Goal: Task Accomplishment & Management: Manage account settings

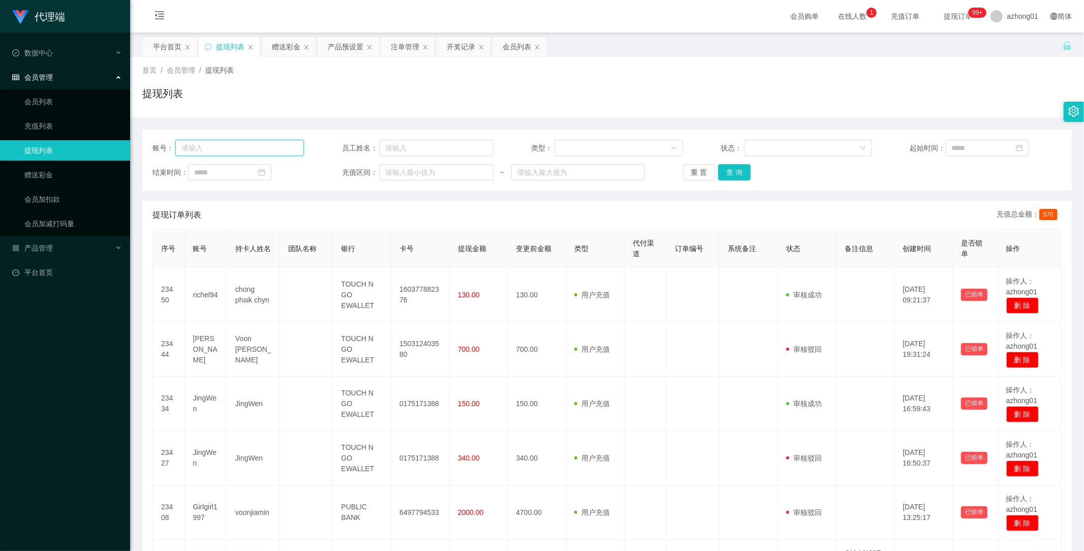
click at [237, 144] on input "text" at bounding box center [239, 148] width 129 height 16
paste input "130409612722"
type input "130409612722"
click at [742, 169] on button "查 询" at bounding box center [734, 172] width 33 height 16
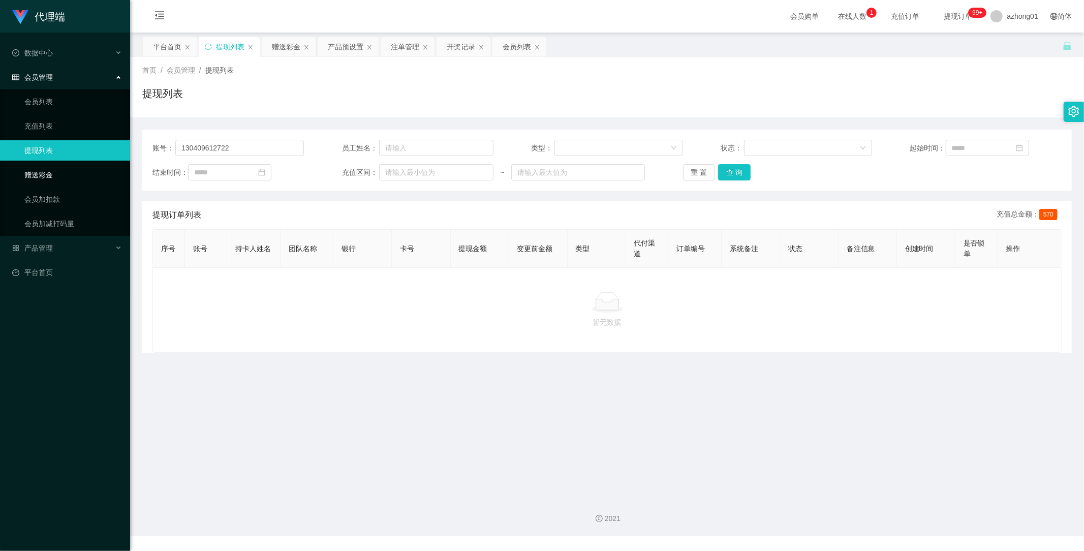
click at [48, 172] on link "赠送彩金" at bounding box center [73, 175] width 98 height 20
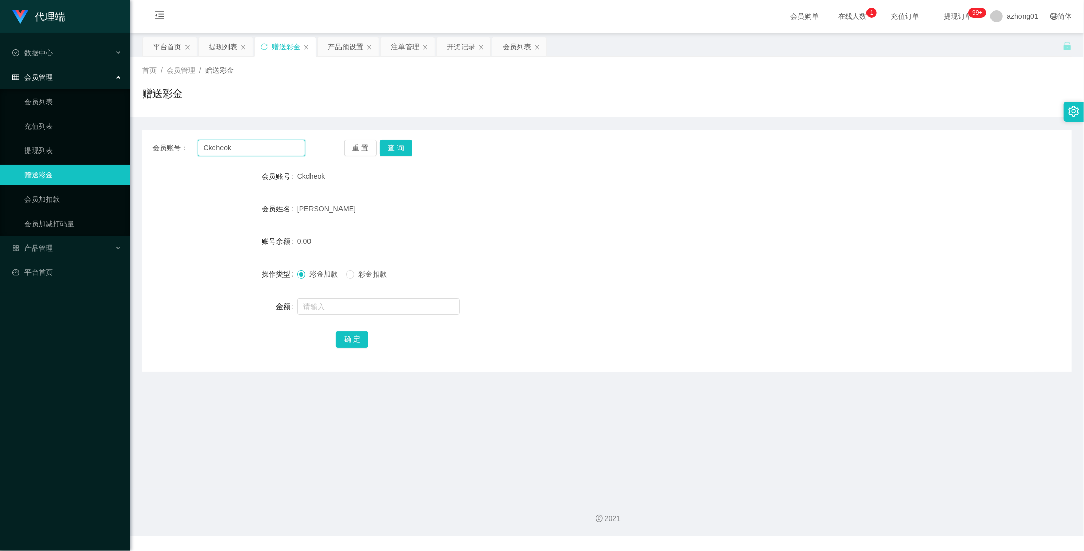
drag, startPoint x: 256, startPoint y: 150, endPoint x: 148, endPoint y: 146, distance: 107.8
click at [148, 146] on div "会员账号： Ckcheok 重 置 查 询" at bounding box center [606, 148] width 929 height 16
paste input "130409612722"
click at [408, 146] on button "查 询" at bounding box center [396, 148] width 33 height 16
drag, startPoint x: 264, startPoint y: 145, endPoint x: 135, endPoint y: 135, distance: 129.5
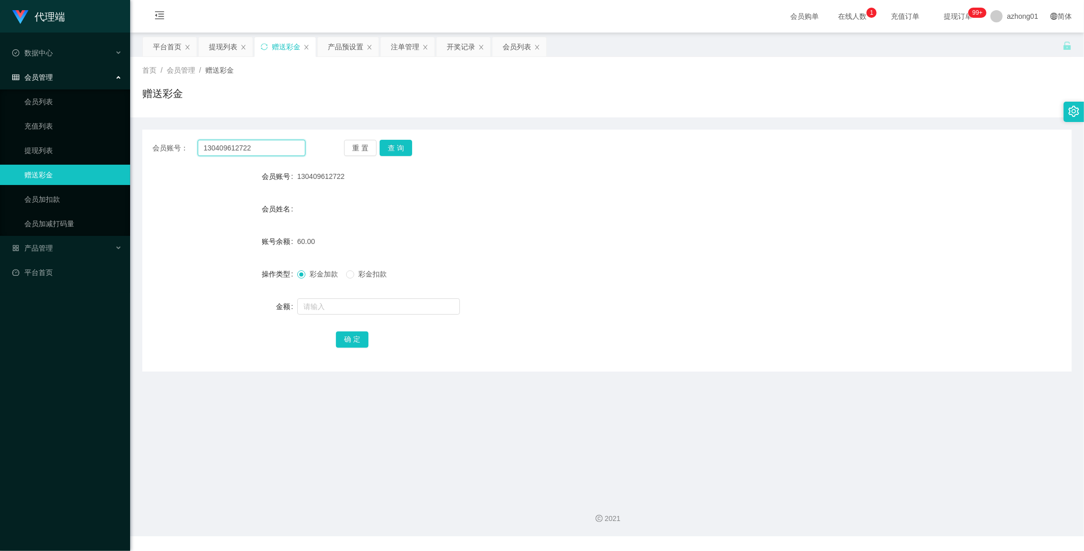
click at [138, 135] on main "关闭左侧 关闭右侧 关闭其它 刷新页面 平台首页 提现列表 赠送彩金 产品预设置 注单管理 开奖记录 会员列表 首页 / 会员管理 / 赠送彩金 / 赠送彩金…" at bounding box center [607, 261] width 954 height 456
paste input "0183184849"
click at [390, 146] on button "查 询" at bounding box center [396, 148] width 33 height 16
drag, startPoint x: 241, startPoint y: 144, endPoint x: 115, endPoint y: 135, distance: 126.4
click at [115, 135] on section "代理端 数据中心 会员管理 会员列表 充值列表 提现列表 赠送彩金 会员加扣款 会员加减打码量 产品管理 平台首页 保存配置 重置配置 整体风格设置 主题色 …" at bounding box center [542, 268] width 1084 height 536
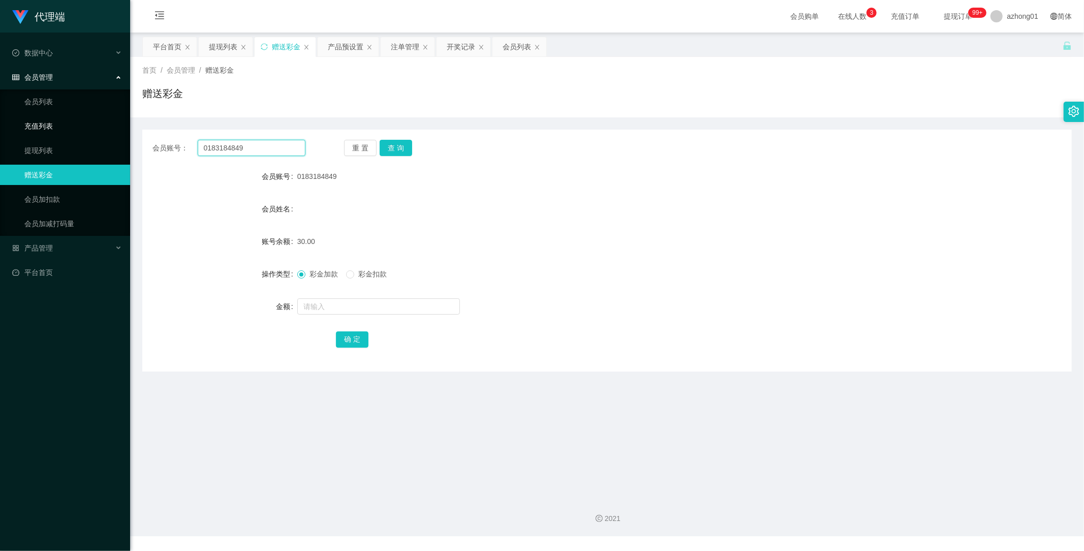
paste input "214230"
click at [400, 148] on button "查 询" at bounding box center [396, 148] width 33 height 16
drag, startPoint x: 253, startPoint y: 147, endPoint x: 153, endPoint y: 141, distance: 99.8
click at [153, 141] on div "会员账号： 0183214230" at bounding box center [228, 148] width 153 height 16
paste input "munfei012"
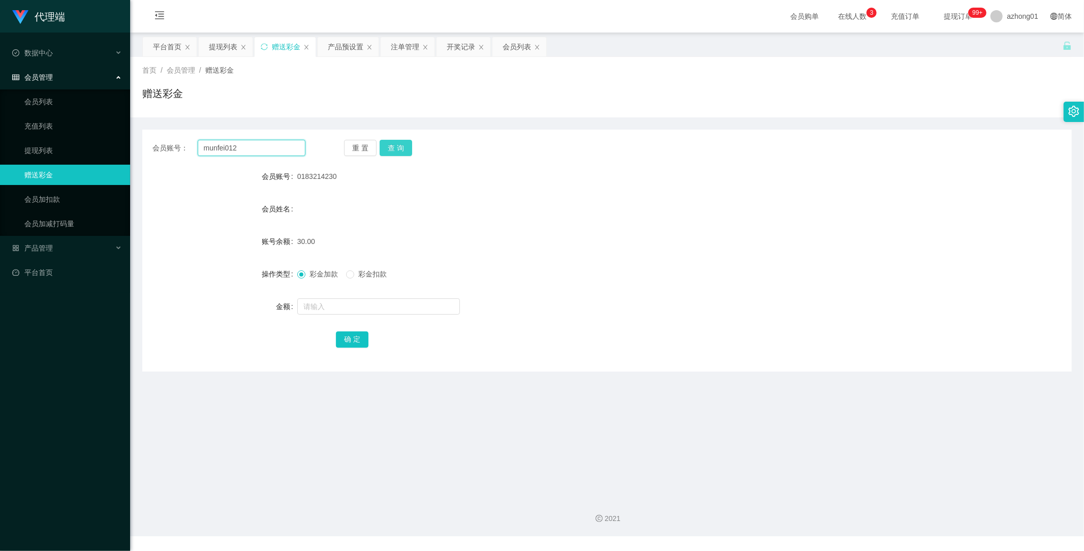
type input "munfei012"
click at [390, 148] on button "查 询" at bounding box center [396, 148] width 33 height 16
click at [32, 244] on span "产品管理" at bounding box center [32, 248] width 41 height 8
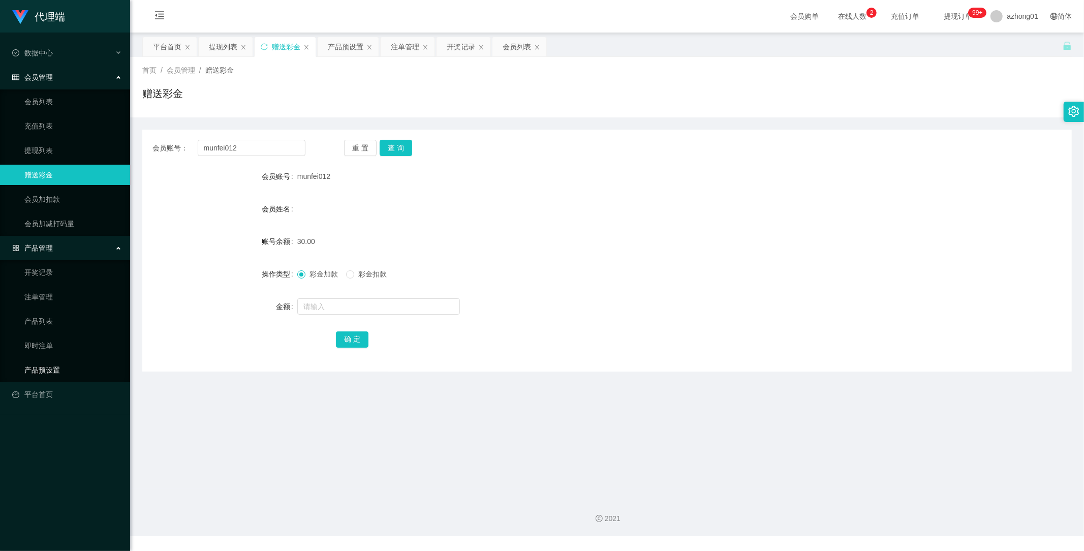
click at [49, 370] on link "产品预设置" at bounding box center [73, 370] width 98 height 20
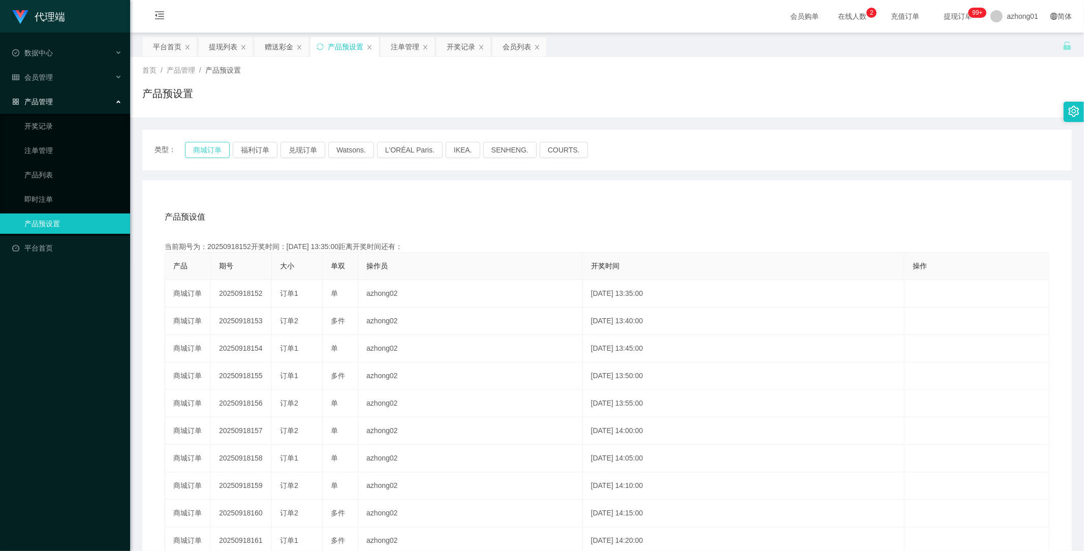
click at [210, 149] on button "商城订单" at bounding box center [207, 150] width 45 height 16
click at [554, 237] on div "产品预设值 添加期号 当前期号为：20250918152开奖时间：2025-09-18 13:35:00距离开奖时间还有：02:03 产品 期号 大小 单双 …" at bounding box center [606, 395] width 905 height 384
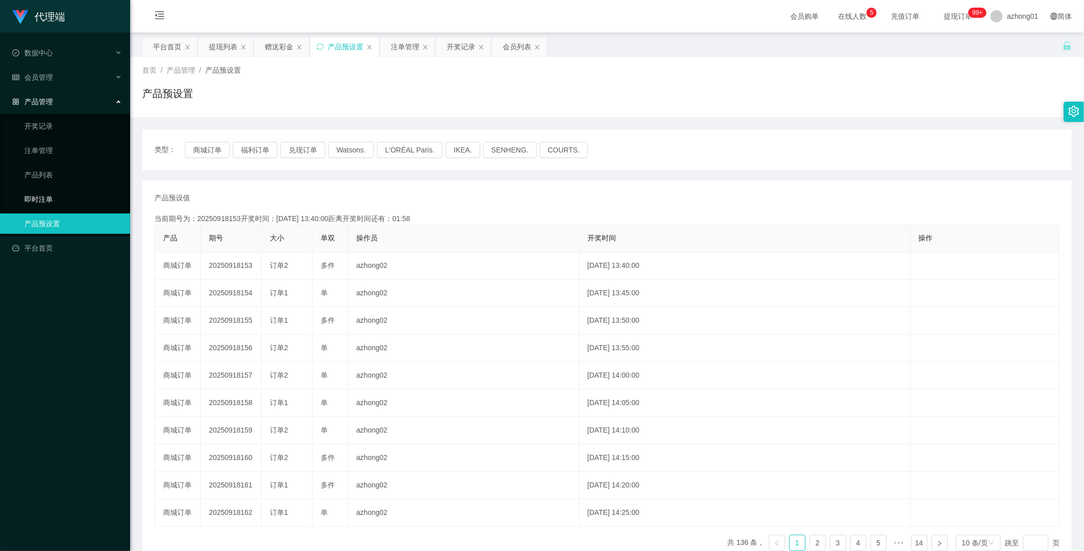
click at [43, 197] on link "即时注单" at bounding box center [73, 199] width 98 height 20
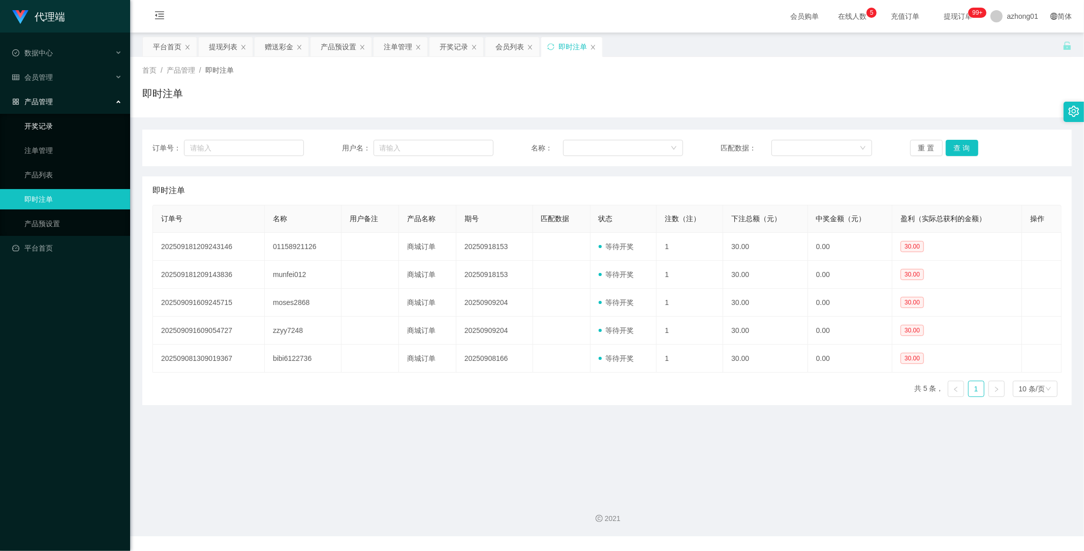
click at [53, 122] on link "开奖记录" at bounding box center [73, 126] width 98 height 20
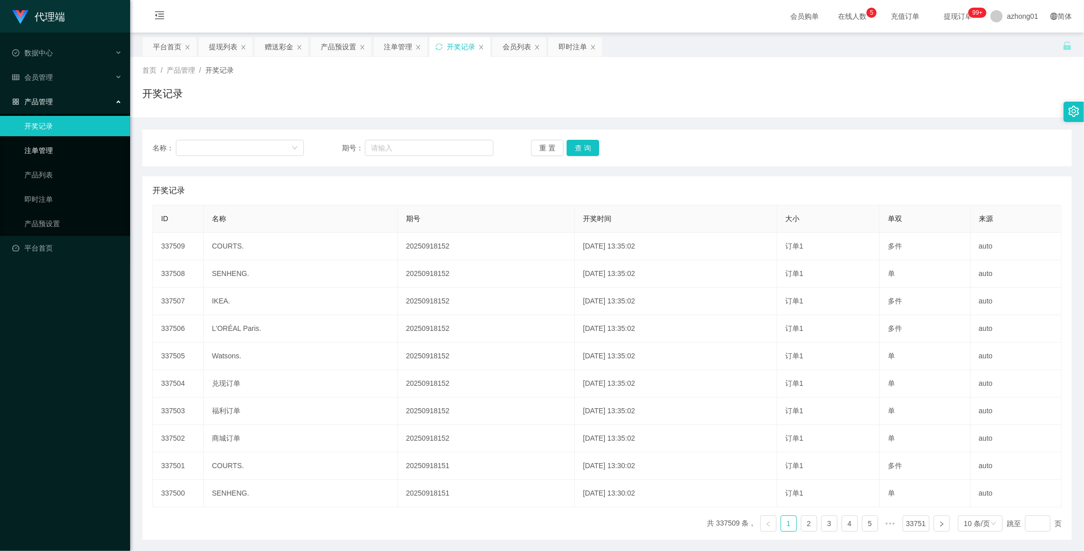
click at [51, 147] on link "注单管理" at bounding box center [73, 150] width 98 height 20
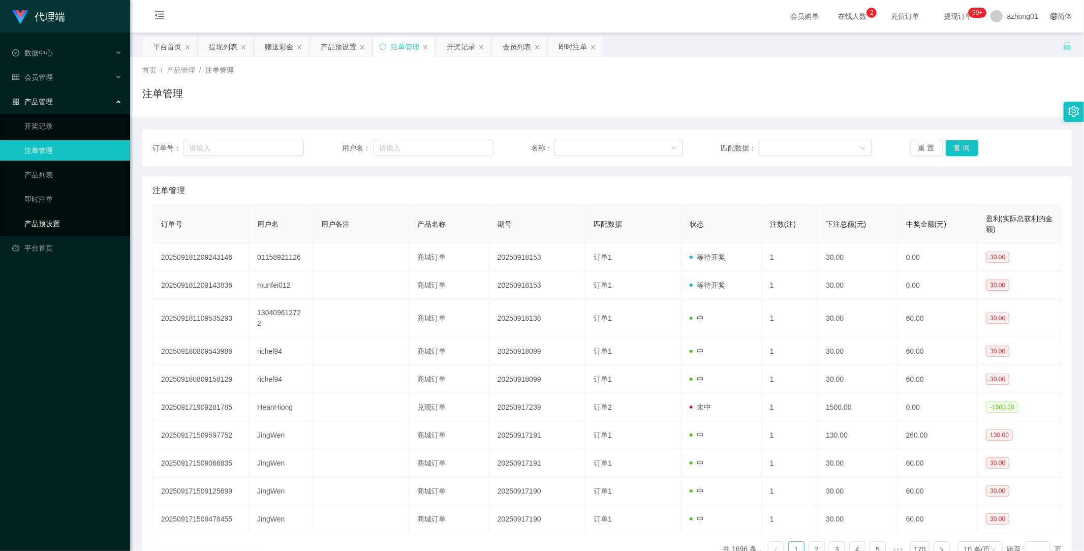
click at [51, 225] on link "产品预设置" at bounding box center [73, 223] width 98 height 20
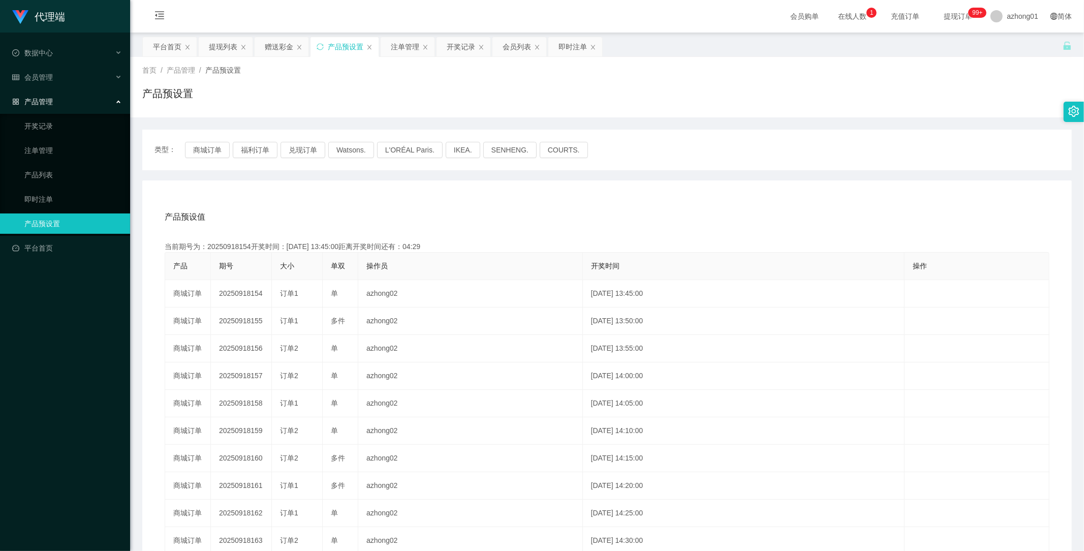
click at [41, 225] on link "产品预设置" at bounding box center [73, 223] width 98 height 20
click at [201, 148] on button "商城订单" at bounding box center [207, 150] width 45 height 16
click at [51, 72] on div "会员管理" at bounding box center [65, 77] width 130 height 20
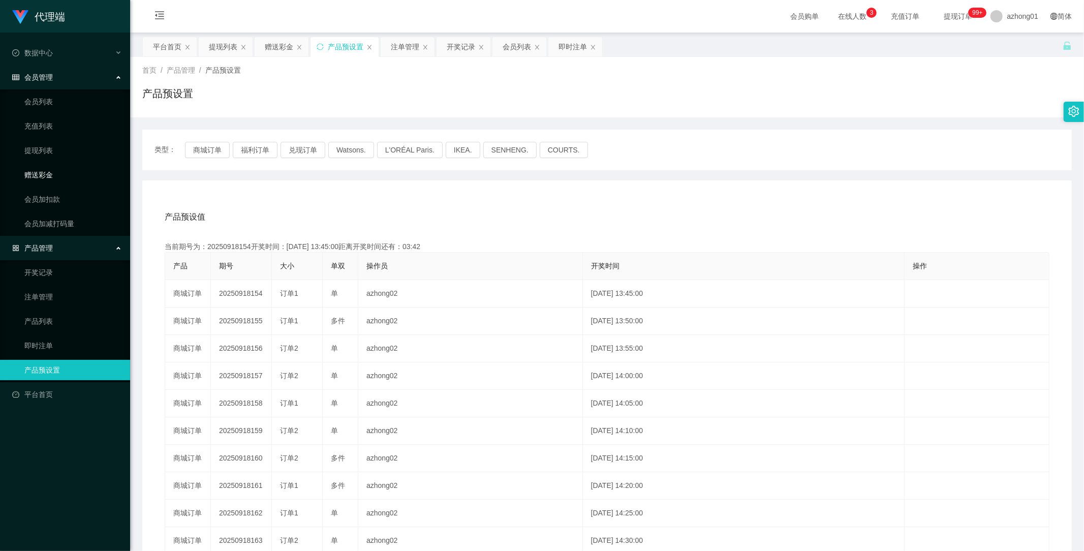
click at [45, 171] on link "赠送彩金" at bounding box center [73, 175] width 98 height 20
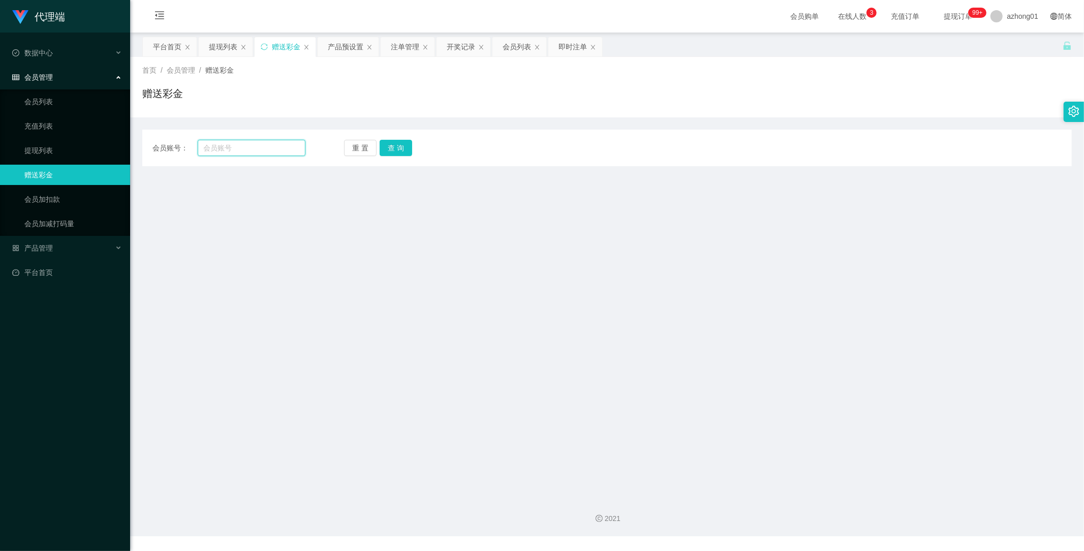
click at [160, 142] on div "会员账号：" at bounding box center [228, 148] width 153 height 16
paste input "01158921126"
type input "01158921126"
click at [402, 145] on button "查 询" at bounding box center [396, 148] width 33 height 16
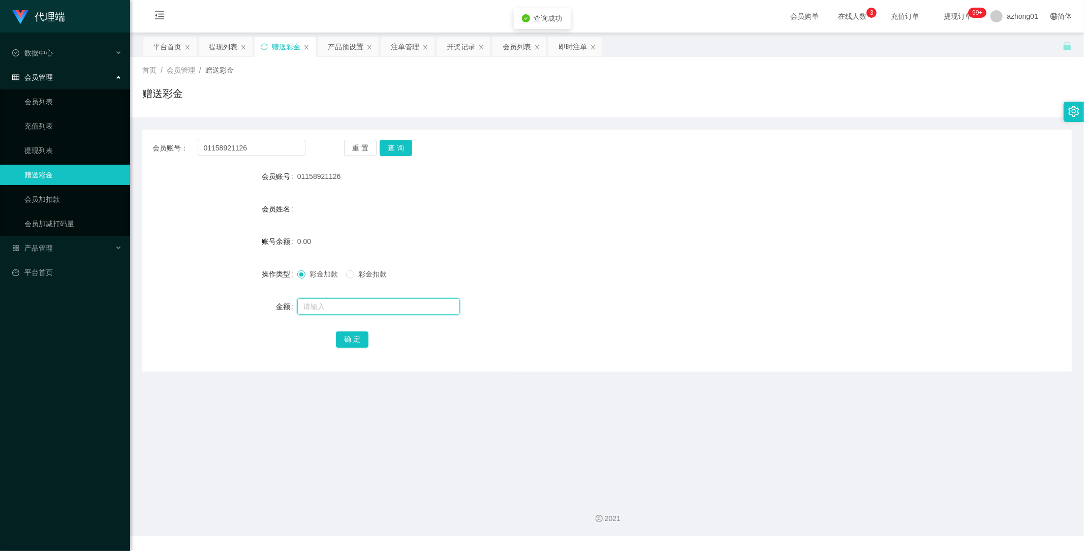
click at [335, 309] on input "text" at bounding box center [378, 306] width 163 height 16
type input "60"
click at [357, 342] on button "确 定" at bounding box center [352, 339] width 33 height 16
drag, startPoint x: 269, startPoint y: 149, endPoint x: 148, endPoint y: 146, distance: 121.0
click at [148, 146] on div "会员账号： 01158921126 重 置 查 询" at bounding box center [606, 148] width 929 height 16
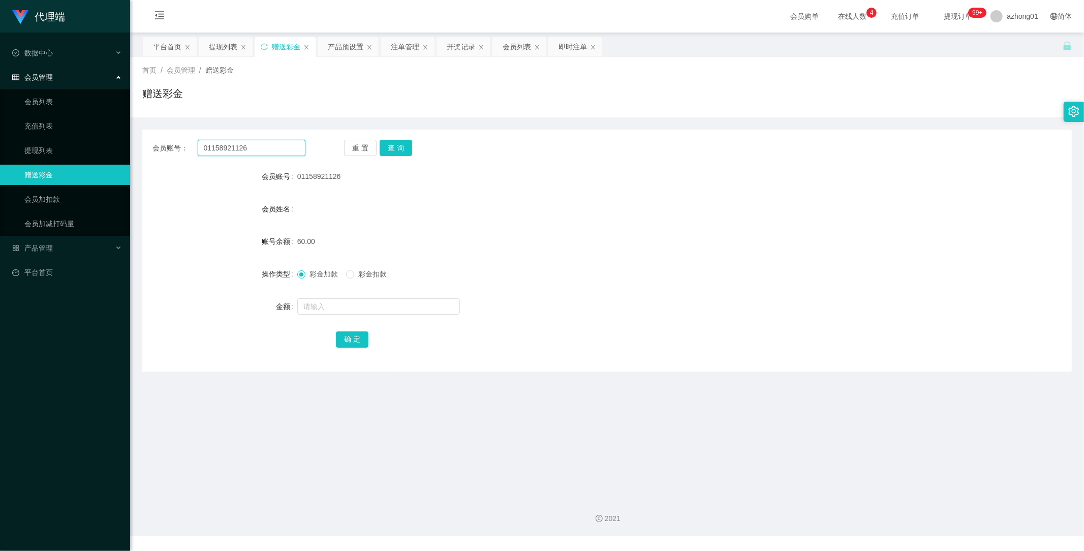
paste input "munfei012"
type input "munfei012"
click at [404, 148] on button "查 询" at bounding box center [396, 148] width 33 height 16
click at [337, 306] on input "text" at bounding box center [378, 306] width 163 height 16
type input "60"
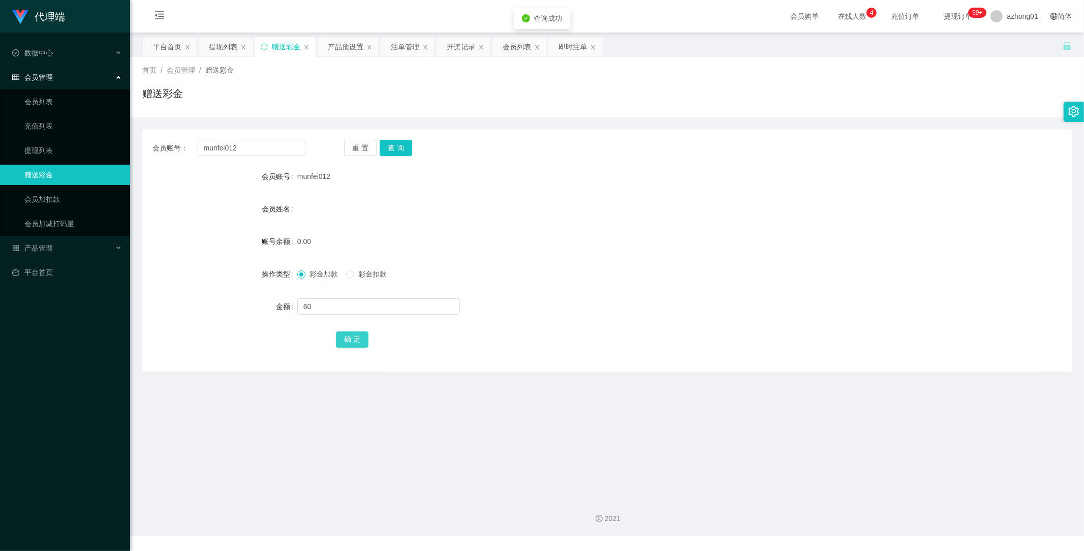
click at [349, 345] on button "确 定" at bounding box center [352, 339] width 33 height 16
click at [42, 253] on div "产品管理" at bounding box center [65, 248] width 130 height 20
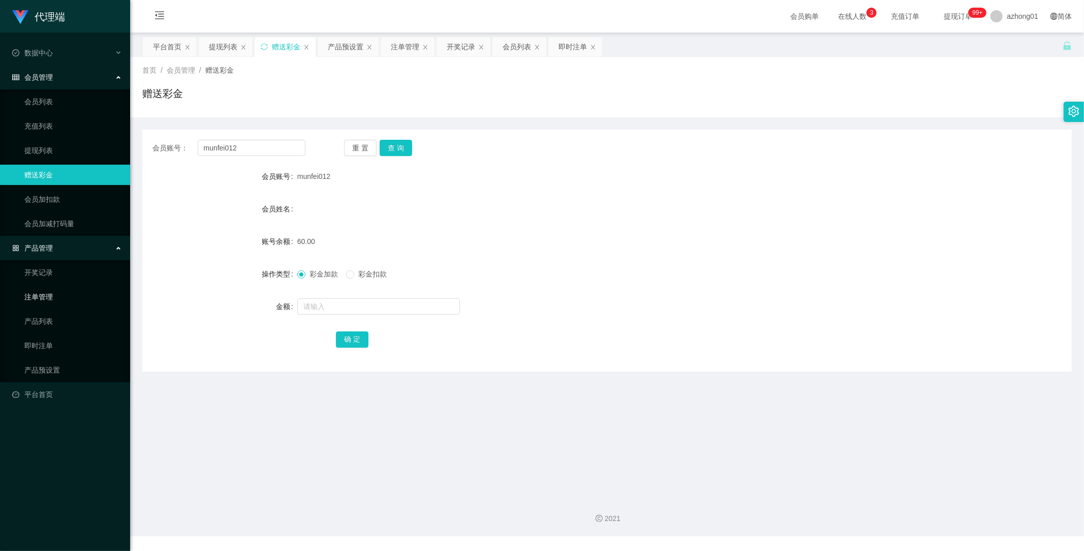
click at [53, 296] on link "注单管理" at bounding box center [73, 297] width 98 height 20
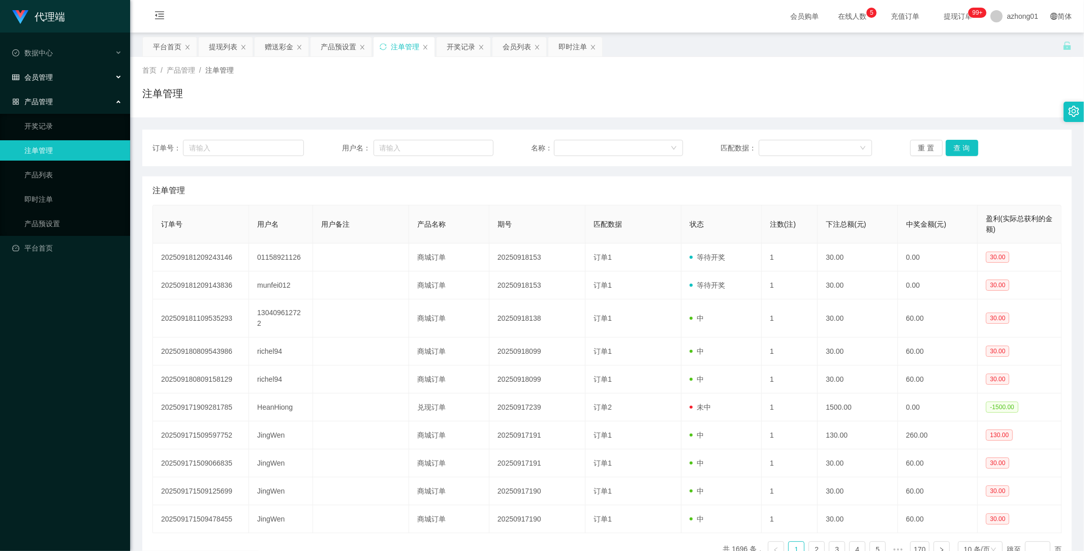
click at [49, 77] on span "会员管理" at bounding box center [32, 77] width 41 height 8
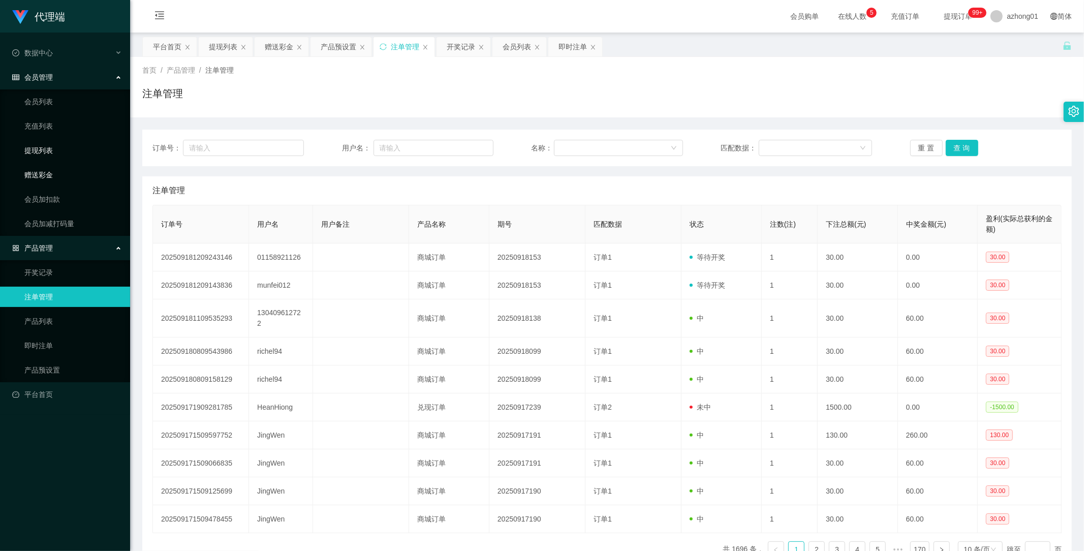
click at [46, 173] on link "赠送彩金" at bounding box center [73, 175] width 98 height 20
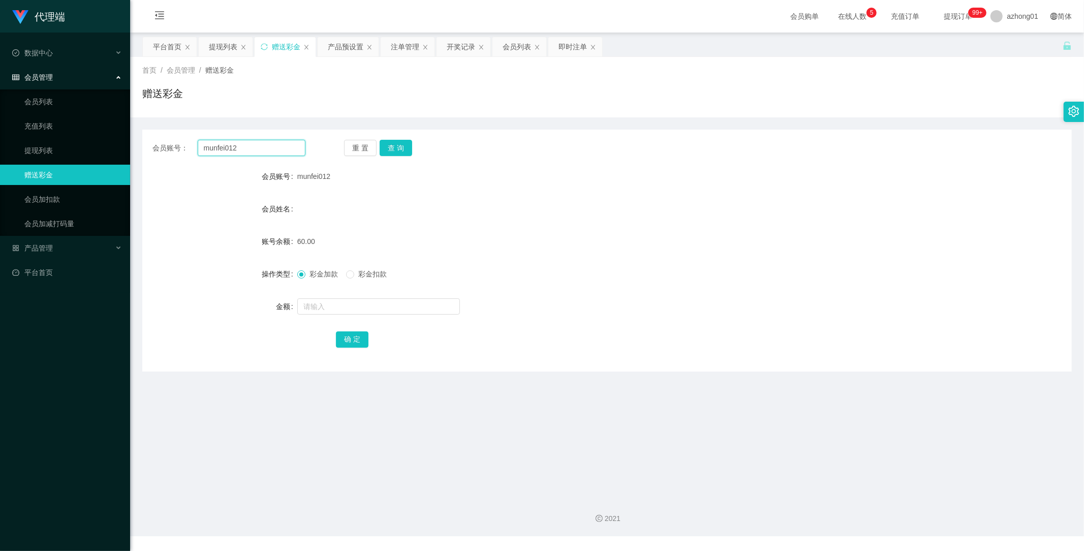
drag, startPoint x: 252, startPoint y: 148, endPoint x: 165, endPoint y: 143, distance: 87.0
click at [164, 140] on div "会员账号： munfei012" at bounding box center [228, 148] width 153 height 16
paste input "0183214230"
type input "0183214230"
drag, startPoint x: 395, startPoint y: 141, endPoint x: 397, endPoint y: 149, distance: 8.4
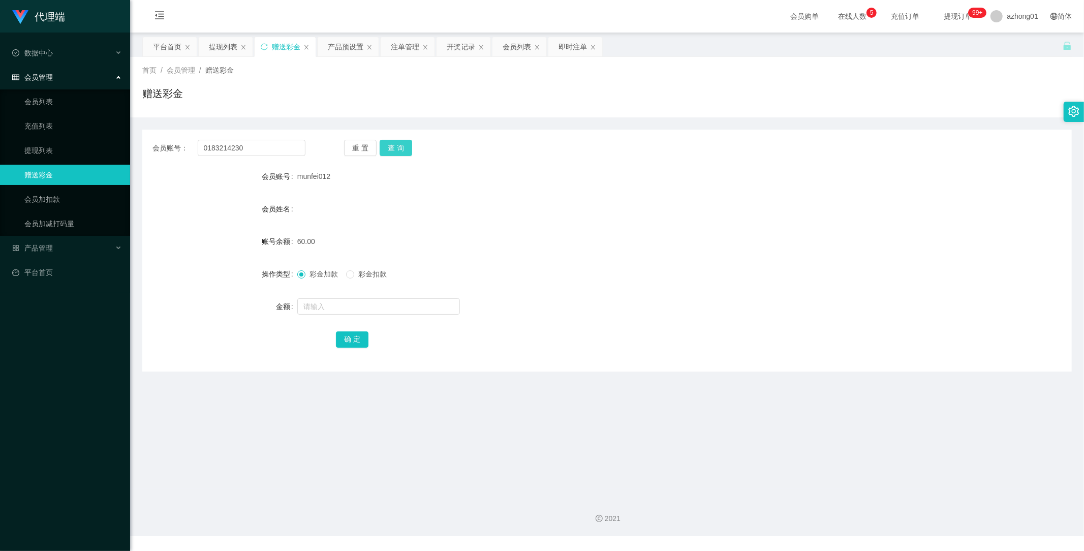
click at [395, 141] on button "查 询" at bounding box center [396, 148] width 33 height 16
click at [47, 146] on link "提现列表" at bounding box center [73, 150] width 98 height 20
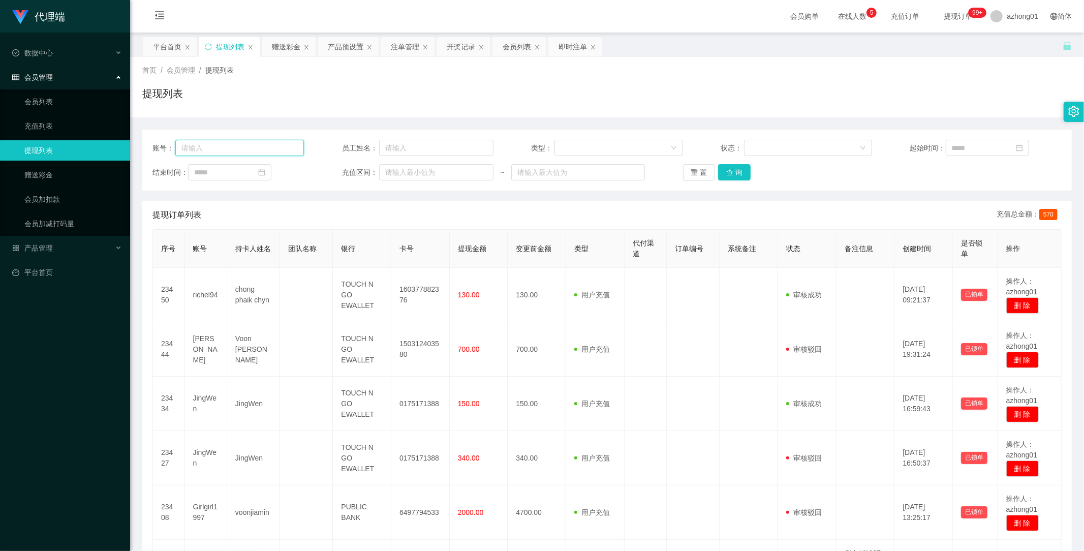
click at [272, 145] on input "text" at bounding box center [239, 148] width 129 height 16
paste input "130409612722"
type input "130409612722"
click at [737, 169] on button "查 询" at bounding box center [734, 172] width 33 height 16
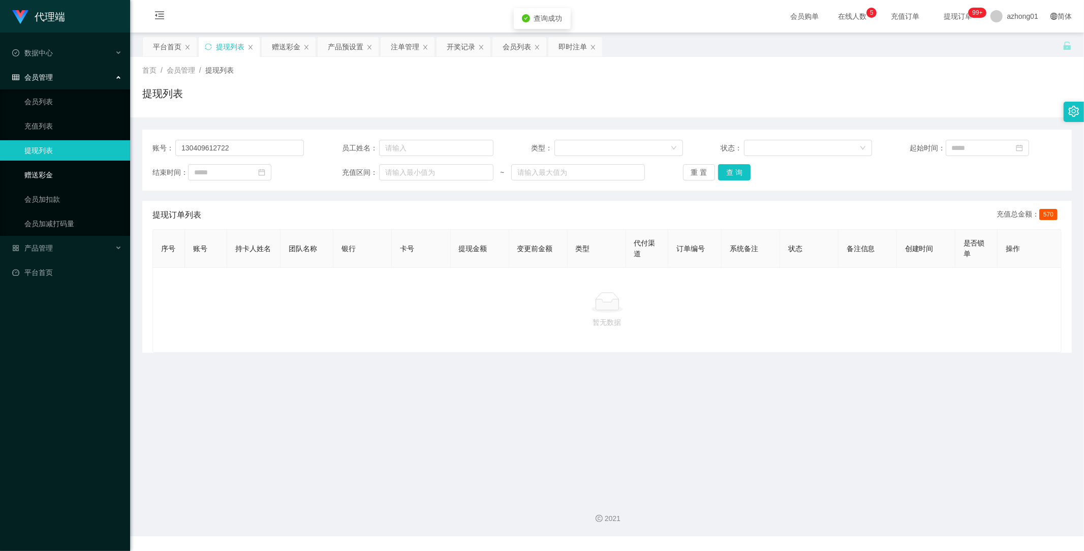
click at [36, 176] on link "赠送彩金" at bounding box center [73, 175] width 98 height 20
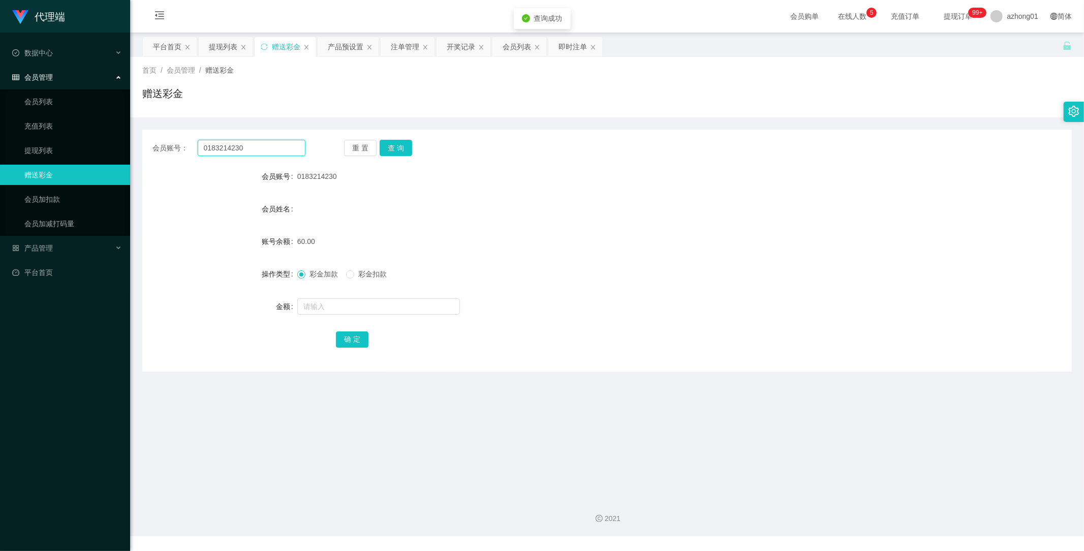
drag, startPoint x: 261, startPoint y: 146, endPoint x: 158, endPoint y: 146, distance: 103.2
click at [142, 143] on div "会员账号： 0183214230 重 置 查 询" at bounding box center [606, 148] width 929 height 16
paste input "130409612722"
type input "130409612722"
drag, startPoint x: 409, startPoint y: 151, endPoint x: 399, endPoint y: 149, distance: 10.4
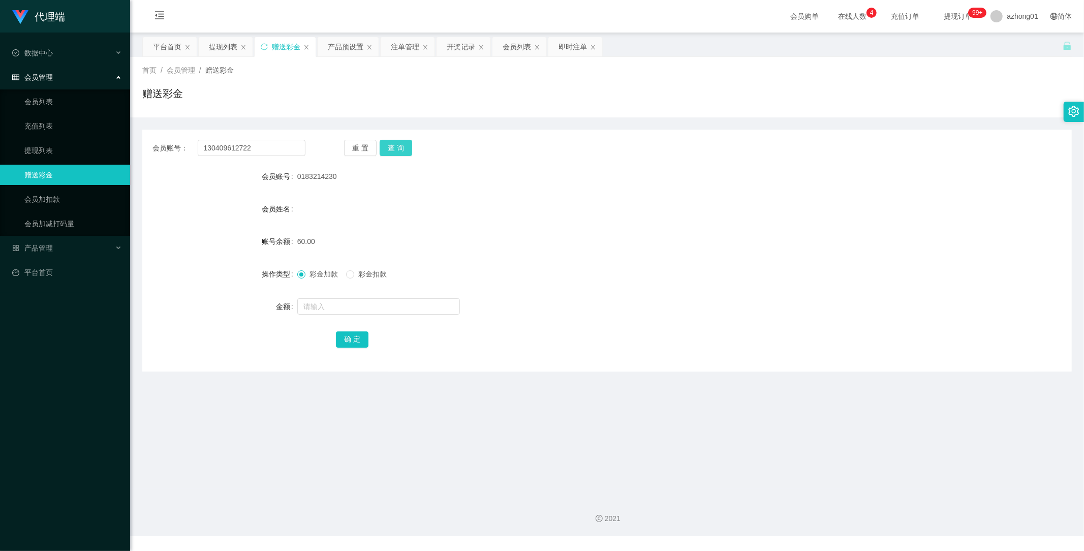
click at [402, 149] on button "查 询" at bounding box center [396, 148] width 33 height 16
click at [44, 248] on span "产品管理" at bounding box center [32, 248] width 41 height 8
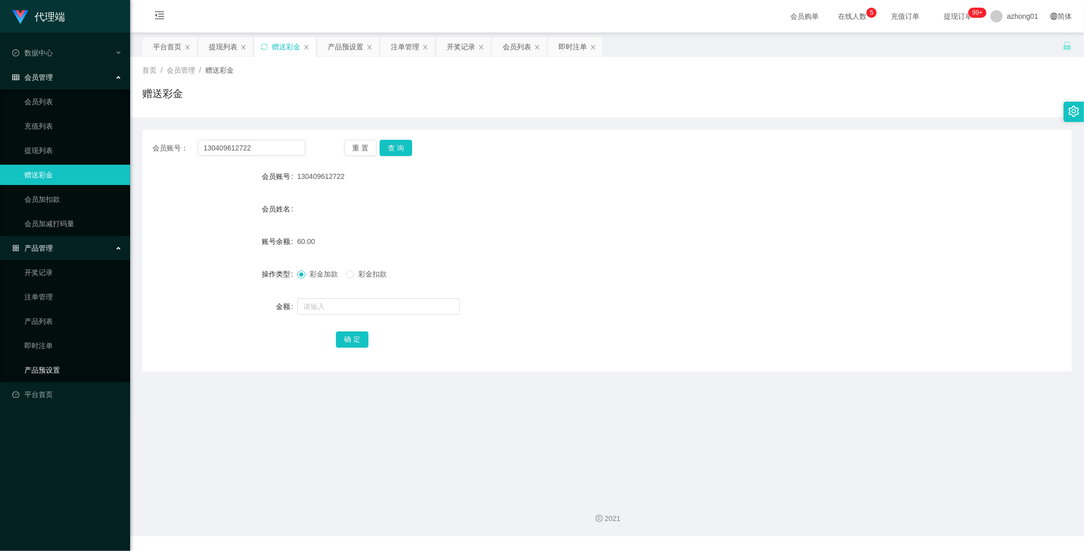
click at [58, 366] on link "产品预设置" at bounding box center [73, 370] width 98 height 20
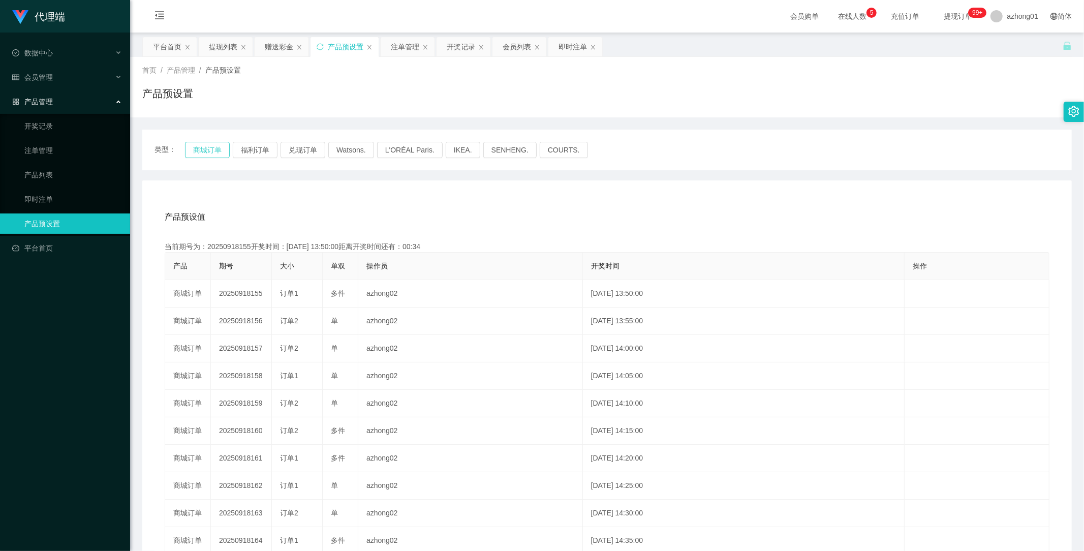
drag, startPoint x: 213, startPoint y: 146, endPoint x: 225, endPoint y: 191, distance: 45.6
click at [213, 146] on button "商城订单" at bounding box center [207, 150] width 45 height 16
click at [38, 64] on li "数据中心" at bounding box center [65, 54] width 130 height 22
click at [43, 76] on span "会员管理" at bounding box center [32, 77] width 41 height 8
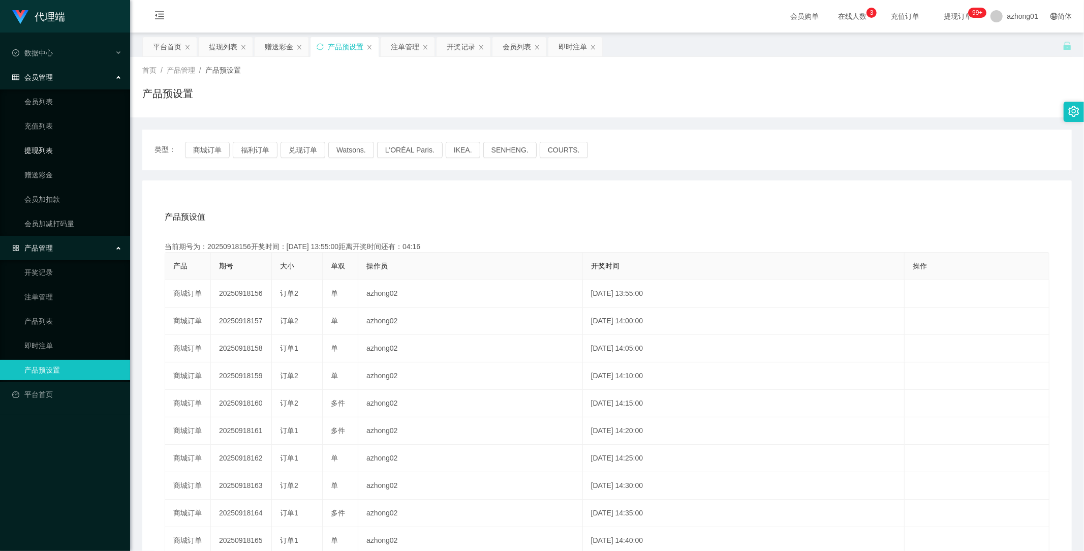
click at [48, 146] on link "提现列表" at bounding box center [73, 150] width 98 height 20
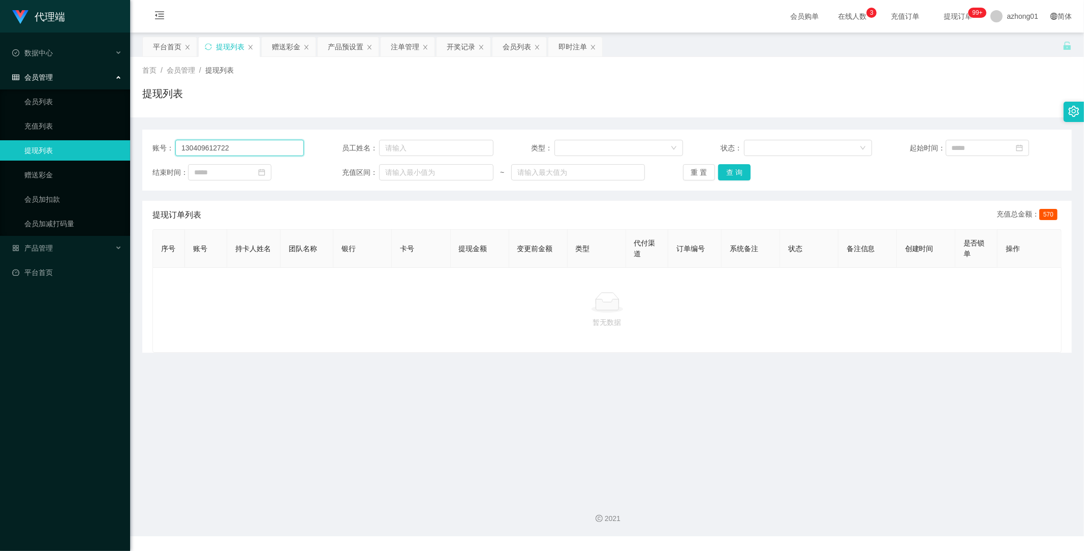
drag, startPoint x: 245, startPoint y: 145, endPoint x: 145, endPoint y: 150, distance: 100.2
click at [145, 150] on div "账号： 130409612722 员工姓名： 类型： 状态： 起始时间： 结束时间： 充值区间： ~ 重 置 查 询" at bounding box center [606, 160] width 929 height 61
paste input "munfei01"
type input "munfei012"
click at [724, 166] on button "查 询" at bounding box center [734, 172] width 33 height 16
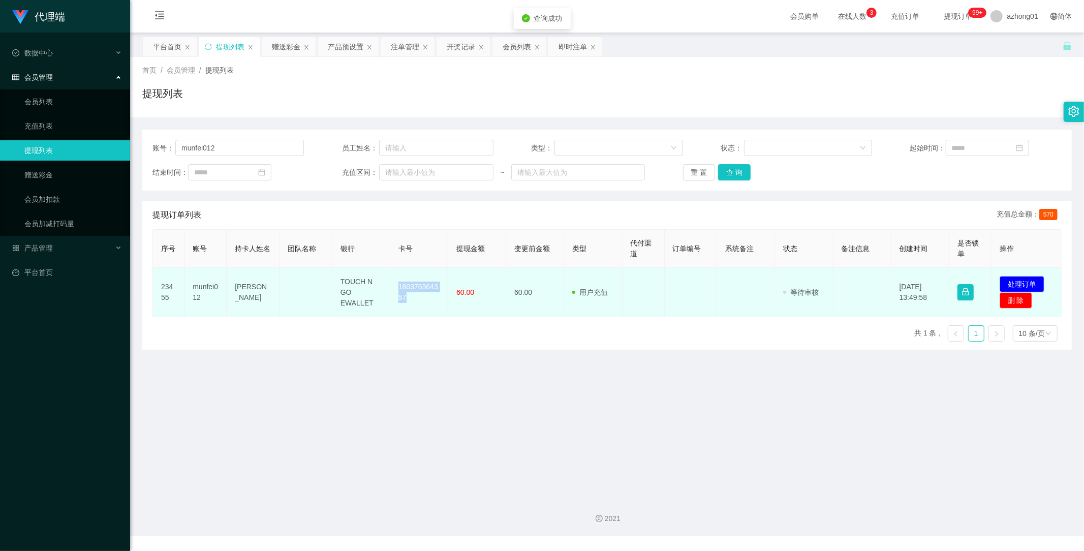
drag, startPoint x: 395, startPoint y: 283, endPoint x: 429, endPoint y: 314, distance: 46.1
click at [429, 314] on td "180376364357" at bounding box center [419, 292] width 58 height 49
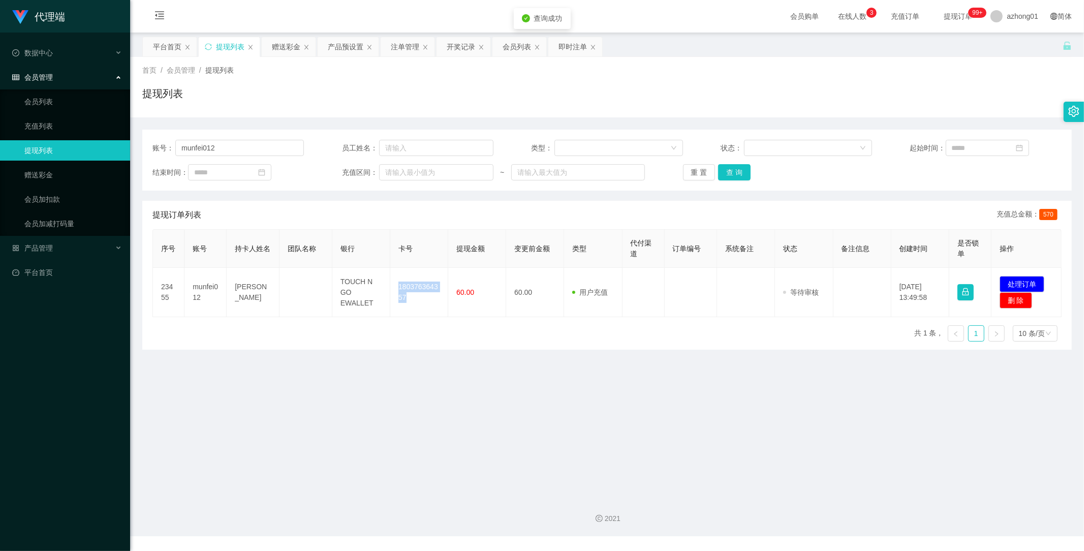
copy td "180376364357"
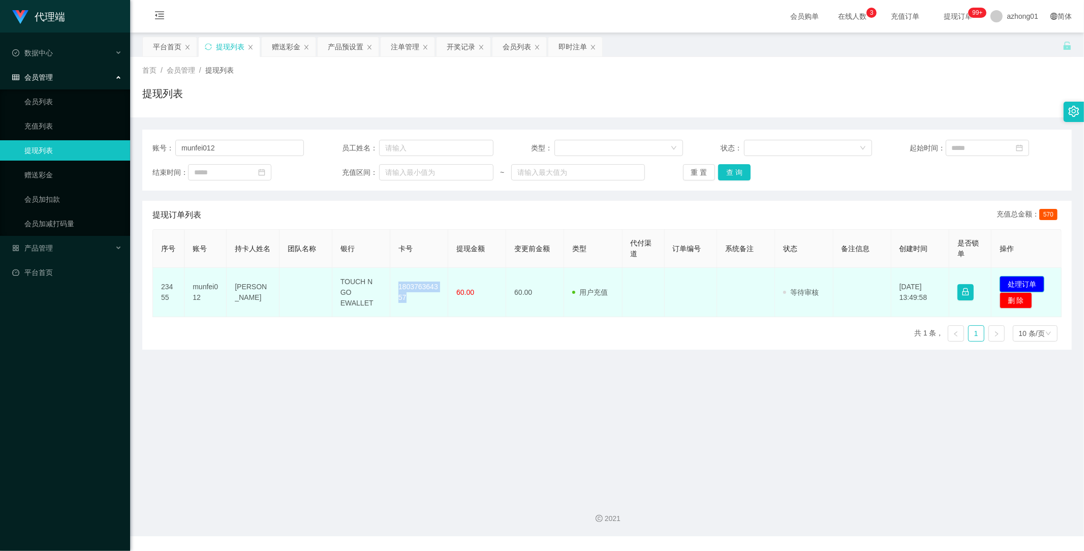
click at [1014, 280] on button "处理订单" at bounding box center [1022, 284] width 45 height 16
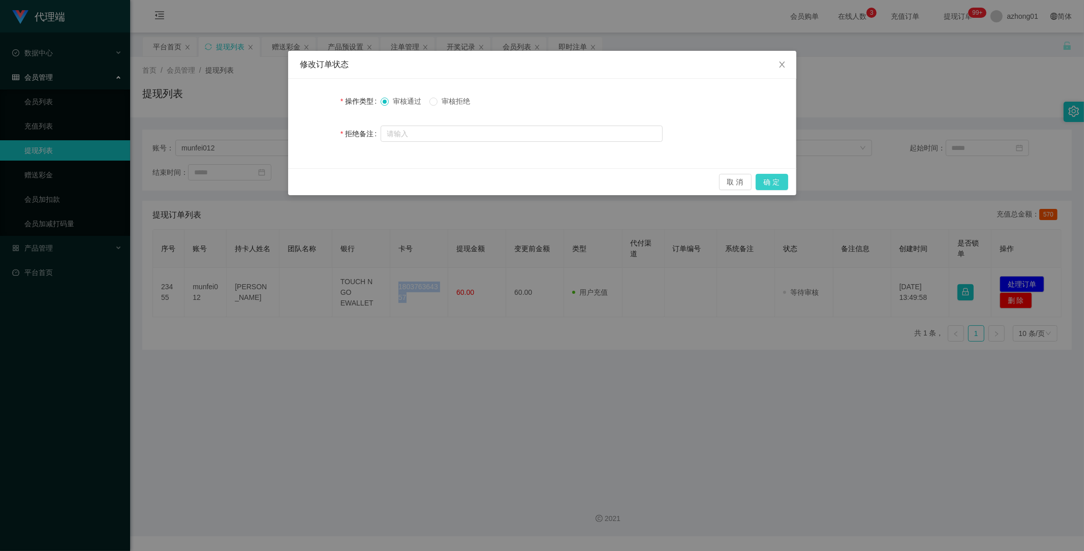
click at [778, 182] on button "确 定" at bounding box center [772, 182] width 33 height 16
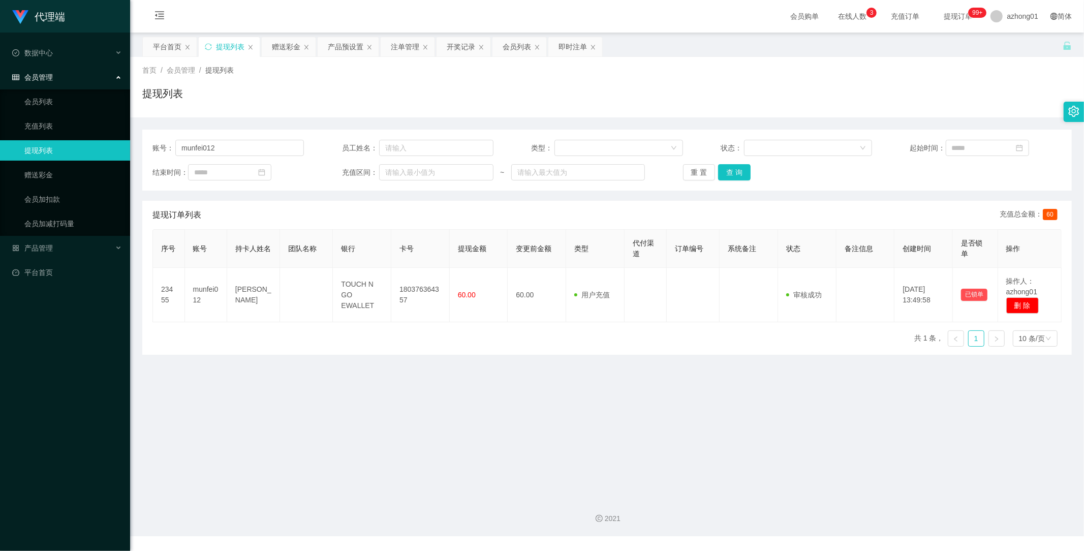
click at [496, 427] on main "关闭左侧 关闭右侧 关闭其它 刷新页面 平台首页 提现列表 赠送彩金 产品预设置 注单管理 开奖记录 会员列表 即时注单 首页 / 会员管理 / 提现列表 /…" at bounding box center [607, 261] width 954 height 456
click at [47, 245] on span "产品管理" at bounding box center [32, 248] width 41 height 8
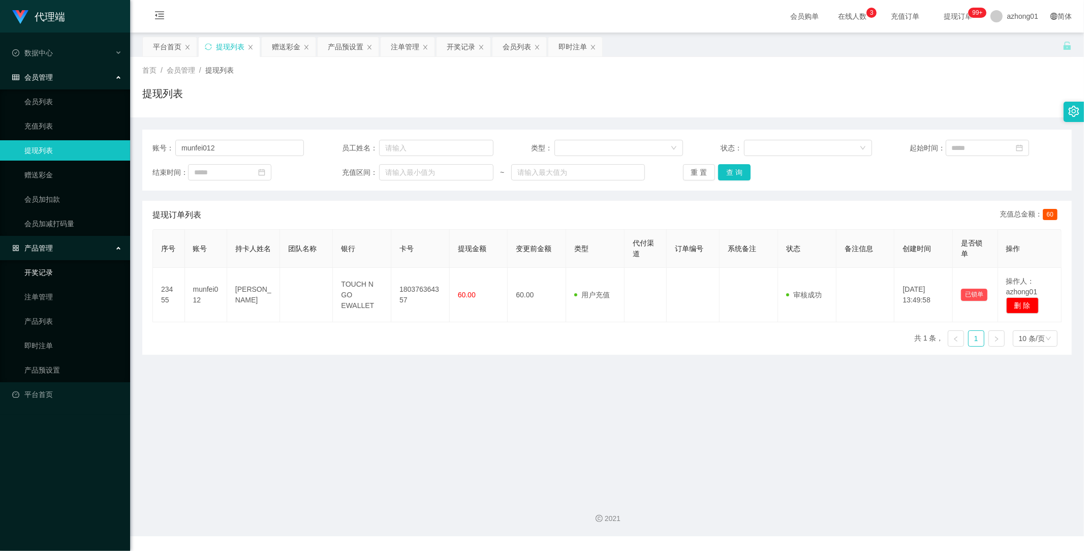
click at [54, 272] on link "开奖记录" at bounding box center [73, 272] width 98 height 20
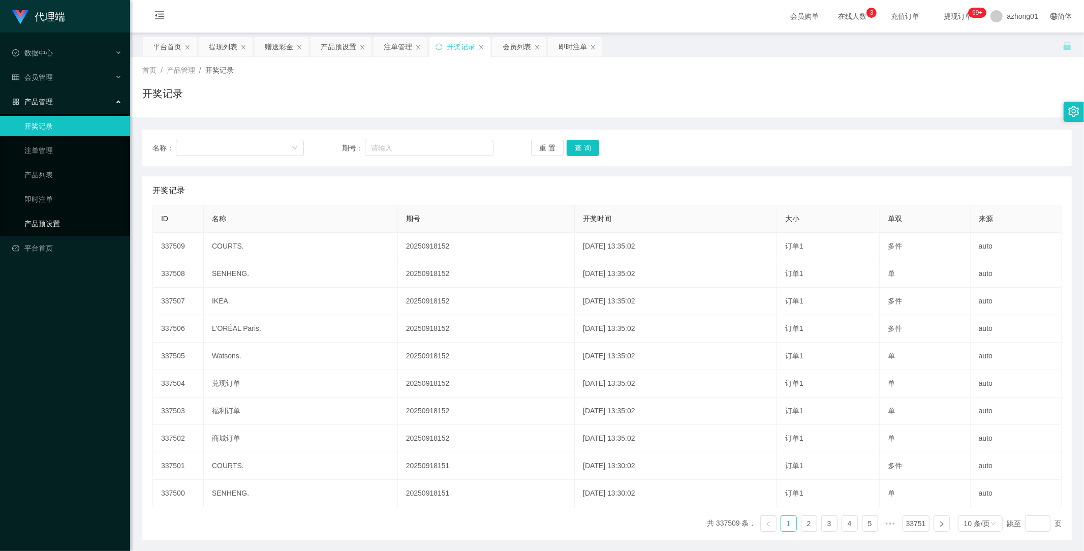
click at [58, 224] on link "产品预设置" at bounding box center [73, 223] width 98 height 20
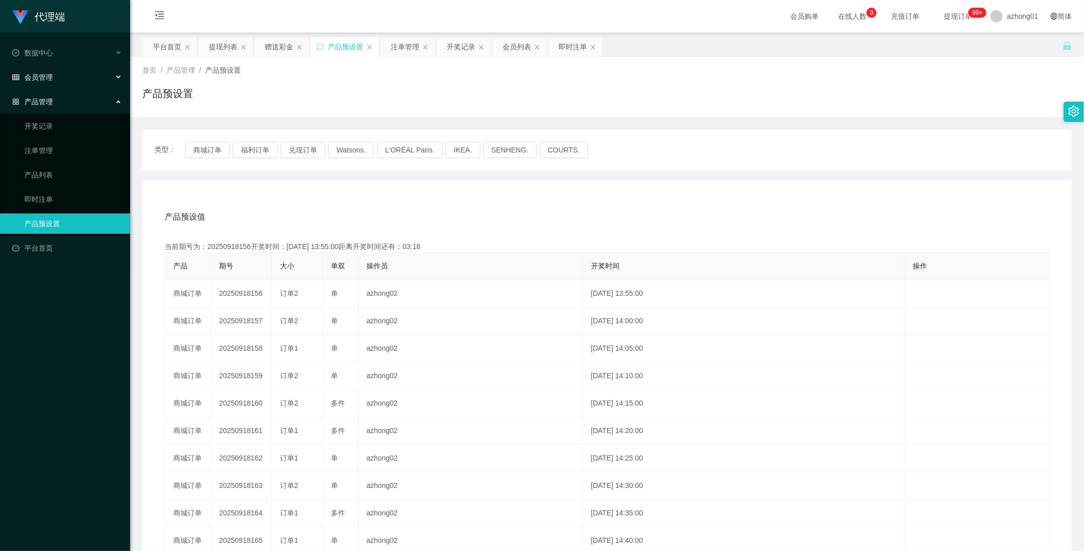
click at [43, 70] on div "会员管理" at bounding box center [65, 77] width 130 height 20
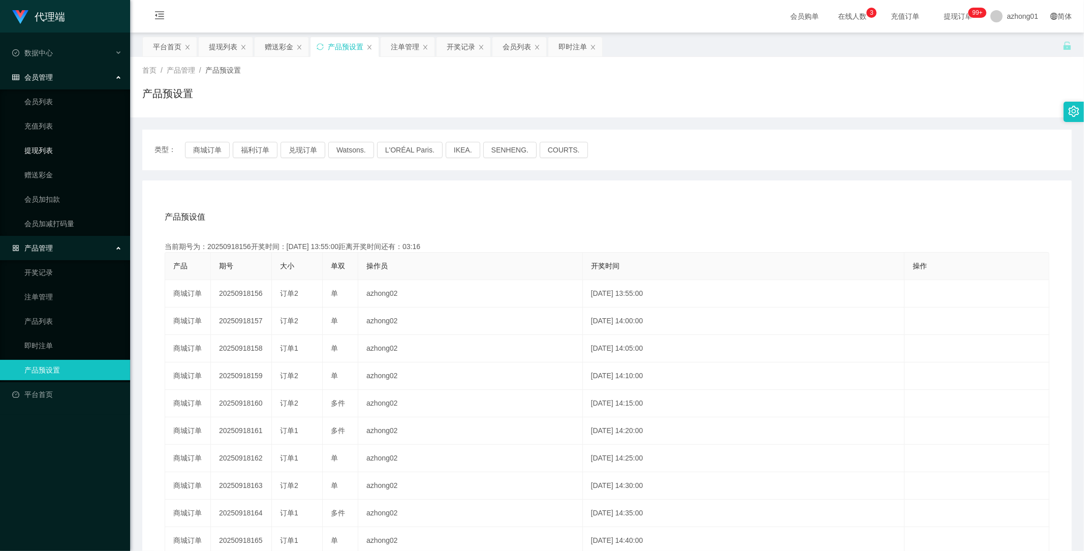
click at [44, 146] on link "提现列表" at bounding box center [73, 150] width 98 height 20
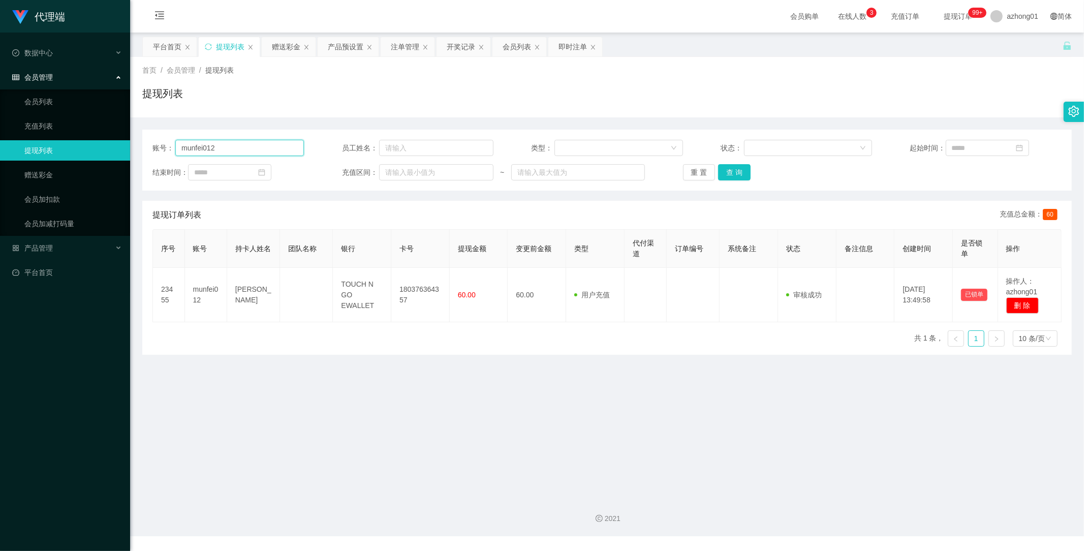
drag, startPoint x: 239, startPoint y: 145, endPoint x: 132, endPoint y: 144, distance: 107.2
click at [133, 144] on main "关闭左侧 关闭右侧 关闭其它 刷新页面 平台首页 提现列表 赠送彩金 产品预设置 注单管理 开奖记录 会员列表 即时注单 首页 / 会员管理 / 提现列表 /…" at bounding box center [607, 261] width 954 height 456
paste input "01158921126"
type input "01158921126"
click at [729, 171] on button "查 询" at bounding box center [734, 172] width 33 height 16
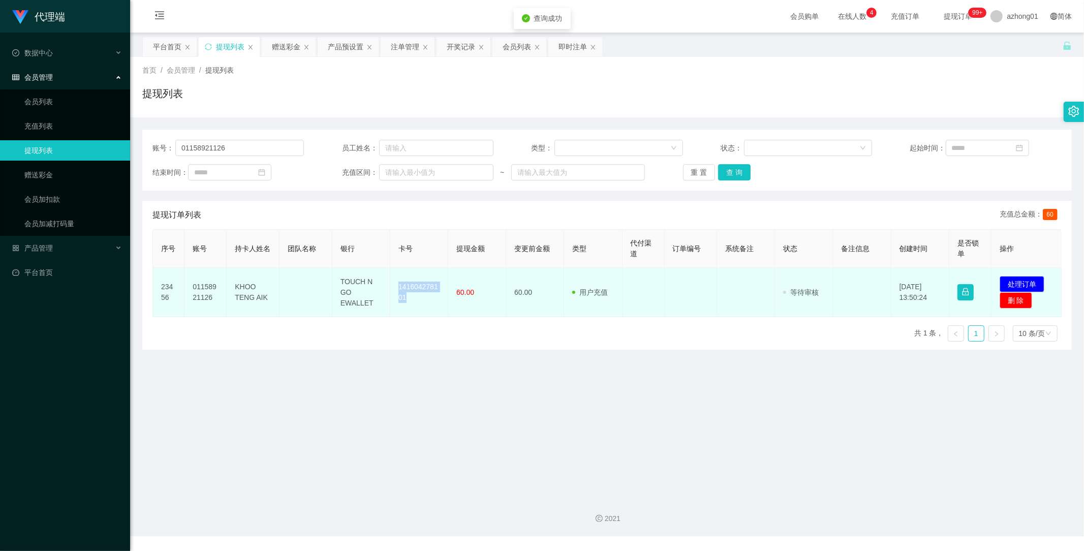
drag, startPoint x: 422, startPoint y: 305, endPoint x: 427, endPoint y: 313, distance: 9.5
click at [427, 313] on td "141604278101" at bounding box center [419, 292] width 58 height 49
copy td "141604278101"
click at [1025, 280] on button "处理订单" at bounding box center [1022, 284] width 45 height 16
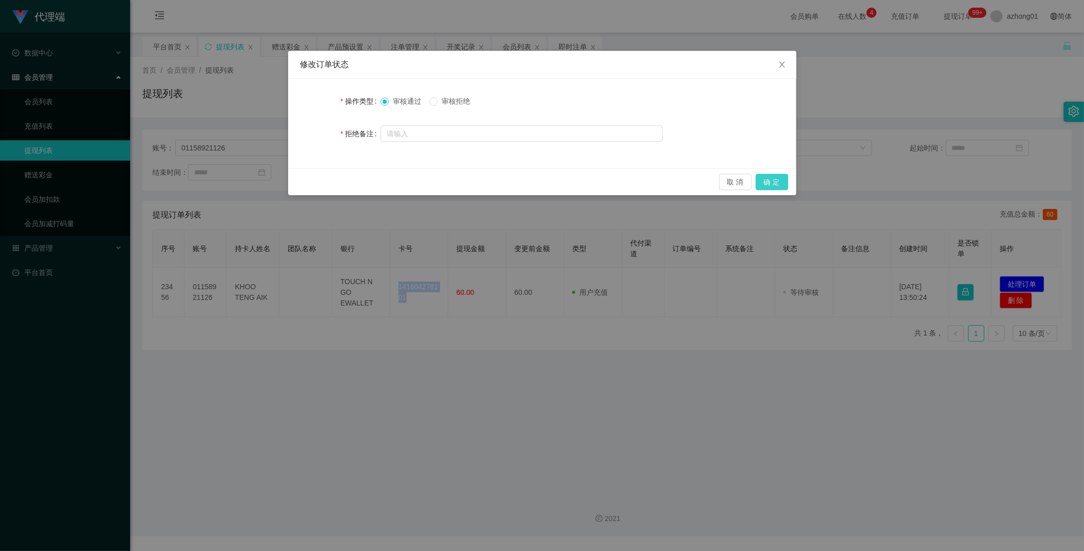
click at [775, 184] on button "确 定" at bounding box center [772, 182] width 33 height 16
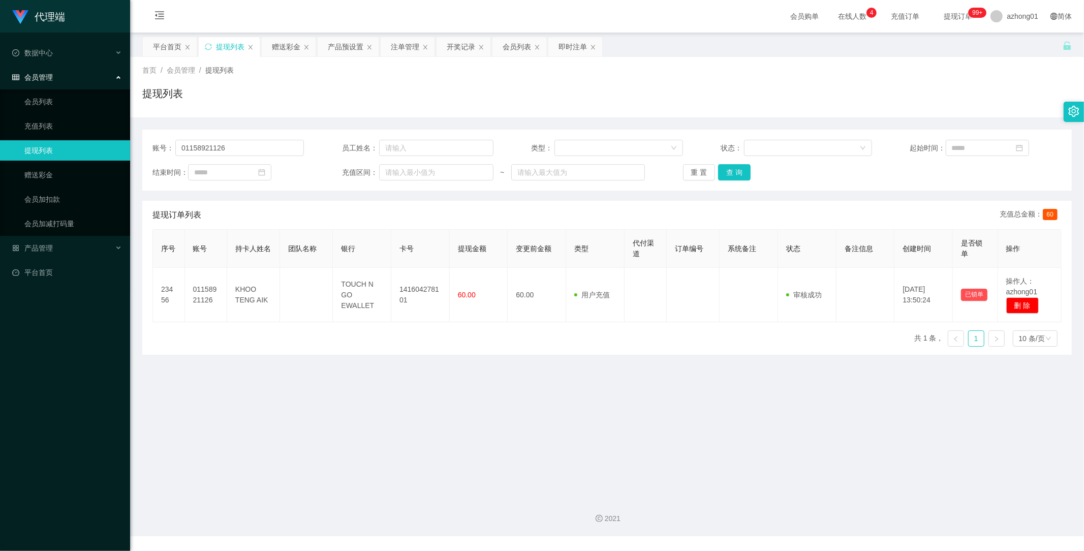
drag, startPoint x: 549, startPoint y: 418, endPoint x: 550, endPoint y: 411, distance: 7.7
click at [547, 419] on main "关闭左侧 关闭右侧 关闭其它 刷新页面 平台首页 提现列表 赠送彩金 产品预设置 注单管理 开奖记录 会员列表 即时注单 首页 / 会员管理 / 提现列表 /…" at bounding box center [607, 261] width 954 height 456
drag, startPoint x: 242, startPoint y: 145, endPoint x: 37, endPoint y: 149, distance: 205.3
click at [37, 149] on section "代理端 数据中心 会员管理 会员列表 充值列表 提现列表 赠送彩金 会员加扣款 会员加减打码量 产品管理 开奖记录 注单管理 产品列表 即时注单 产品预设置 …" at bounding box center [542, 268] width 1084 height 536
drag, startPoint x: 740, startPoint y: 169, endPoint x: 732, endPoint y: 197, distance: 29.1
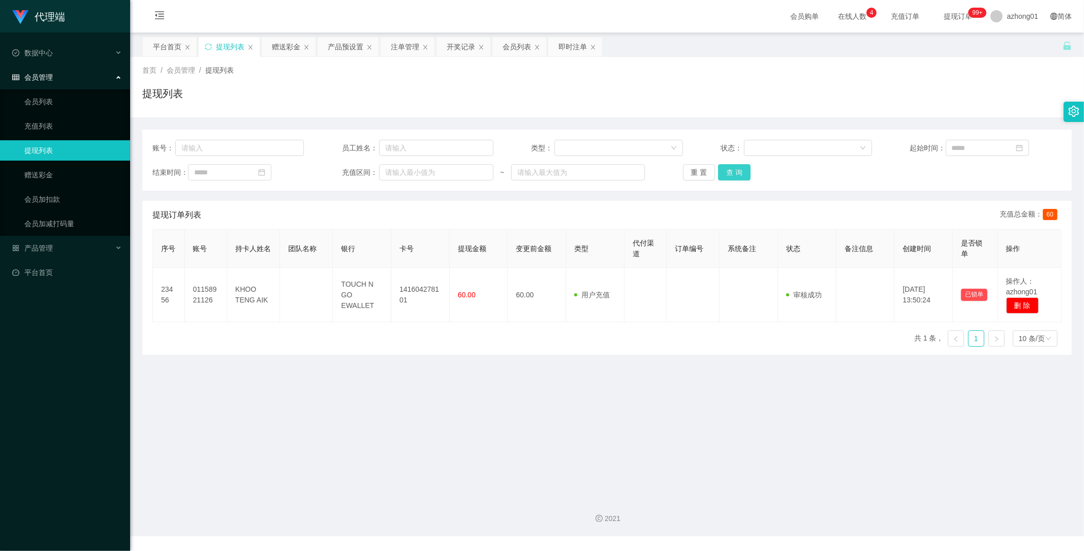
click at [740, 169] on button "查 询" at bounding box center [734, 172] width 33 height 16
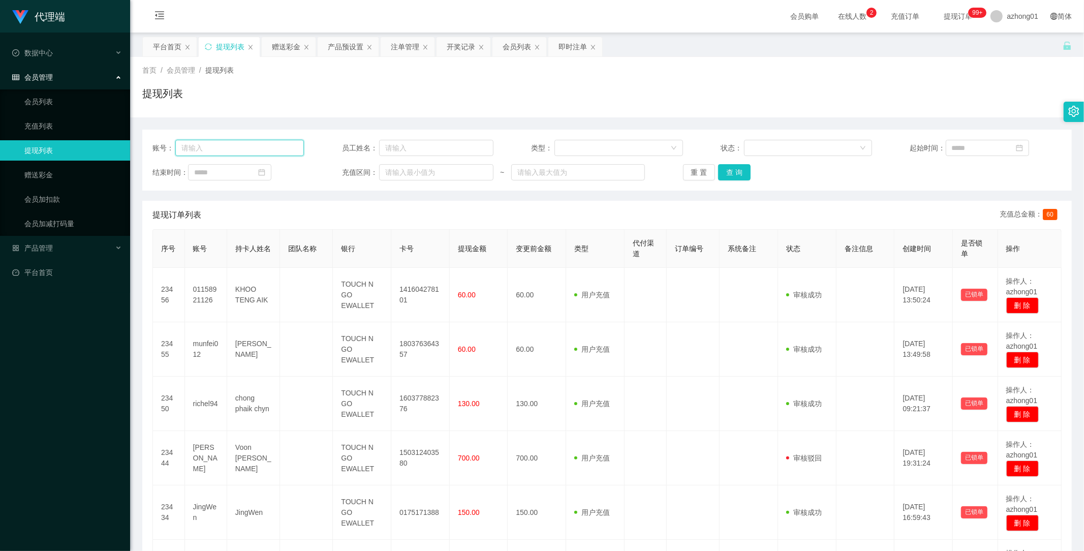
click at [225, 151] on input "text" at bounding box center [239, 148] width 129 height 16
paste input "0183184849"
type input "0183184849"
drag, startPoint x: 733, startPoint y: 170, endPoint x: 713, endPoint y: 195, distance: 31.9
click at [733, 170] on button "查 询" at bounding box center [734, 172] width 33 height 16
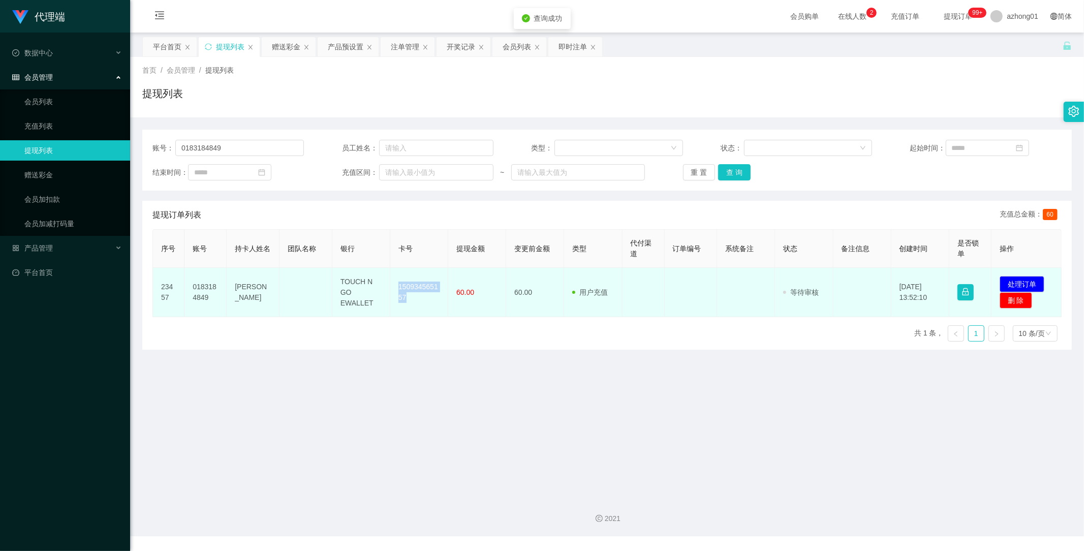
drag, startPoint x: 397, startPoint y: 285, endPoint x: 424, endPoint y: 306, distance: 34.0
click at [424, 306] on td "150934565157" at bounding box center [419, 292] width 58 height 49
copy td "150934565157"
click at [1022, 282] on button "处理订单" at bounding box center [1022, 284] width 45 height 16
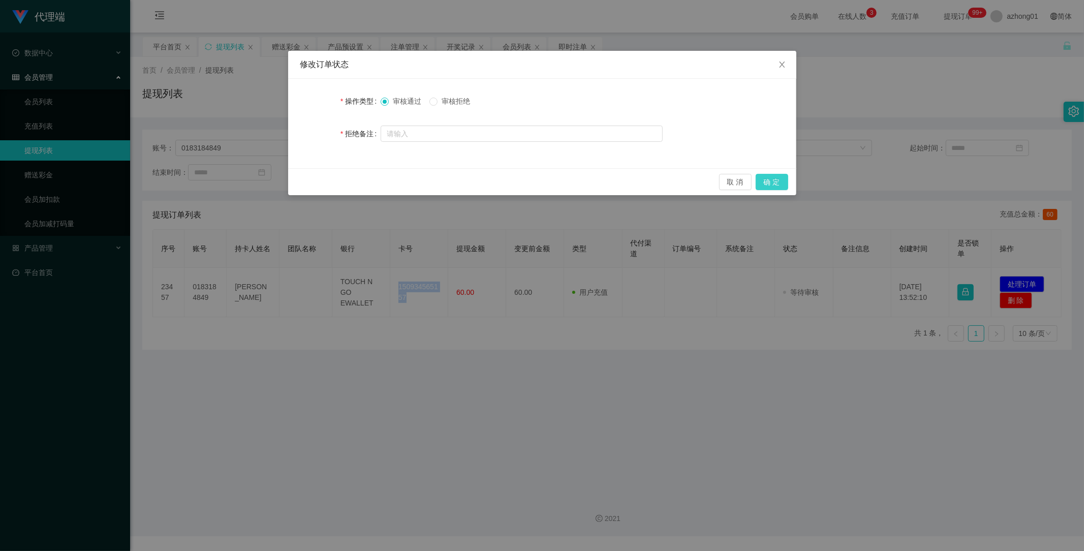
drag, startPoint x: 782, startPoint y: 178, endPoint x: 788, endPoint y: 183, distance: 8.3
click at [781, 178] on button "确 定" at bounding box center [772, 182] width 33 height 16
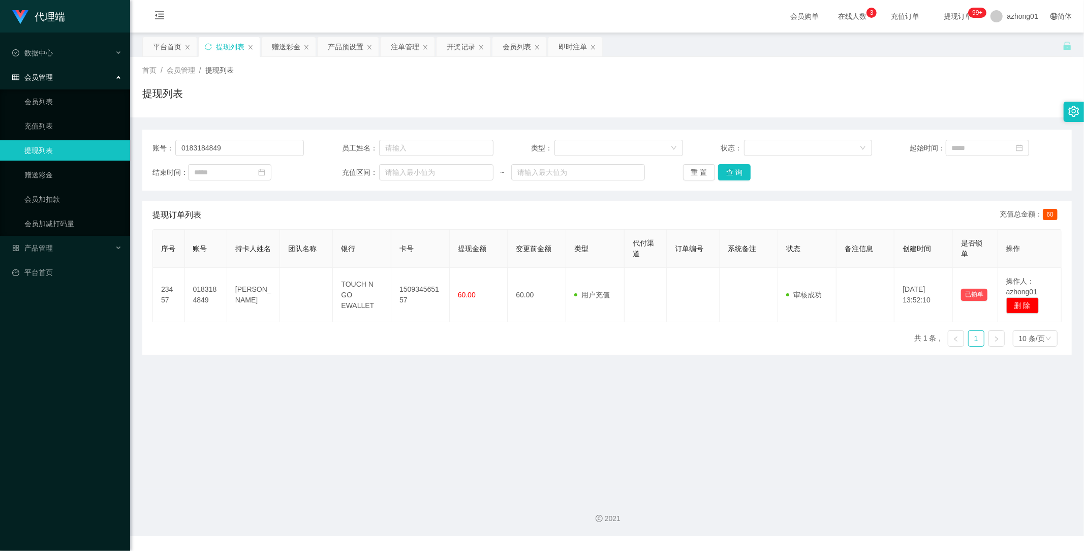
drag, startPoint x: 490, startPoint y: 445, endPoint x: 800, endPoint y: 157, distance: 423.2
click at [502, 430] on main "关闭左侧 关闭右侧 关闭其它 刷新页面 平台首页 提现列表 赠送彩金 产品预设置 注单管理 开奖记录 会员列表 即时注单 首页 / 会员管理 / 提现列表 /…" at bounding box center [607, 261] width 954 height 456
click at [49, 173] on link "赠送彩金" at bounding box center [73, 175] width 98 height 20
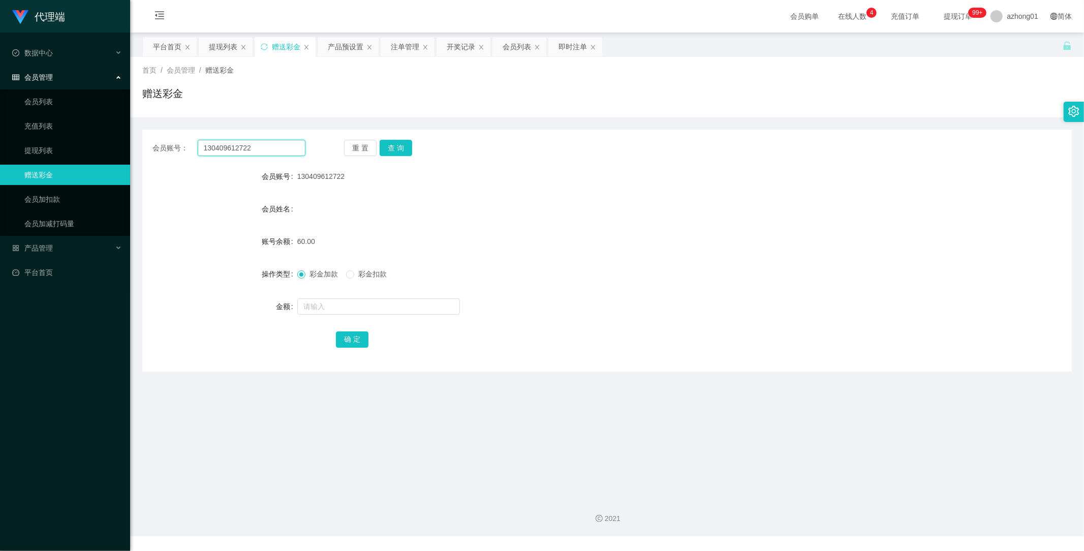
drag, startPoint x: 269, startPoint y: 149, endPoint x: 92, endPoint y: 161, distance: 177.8
click at [100, 161] on section "代理端 数据中心 会员管理 会员列表 充值列表 提现列表 赠送彩金 会员加扣款 会员加减打码量 产品管理 开奖记录 注单管理 产品列表 即时注单 产品预设置 …" at bounding box center [542, 268] width 1084 height 536
paste input "lawwaimun"
type input "lawwaimun"
drag, startPoint x: 397, startPoint y: 141, endPoint x: 404, endPoint y: 151, distance: 12.7
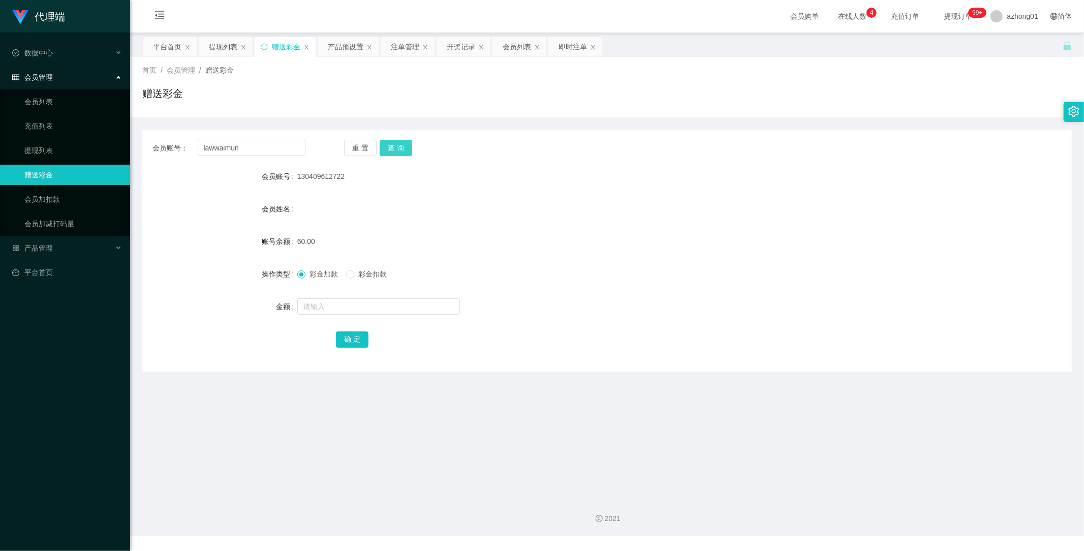
click at [397, 142] on button "查 询" at bounding box center [396, 148] width 33 height 16
click at [35, 245] on span "产品管理" at bounding box center [32, 248] width 41 height 8
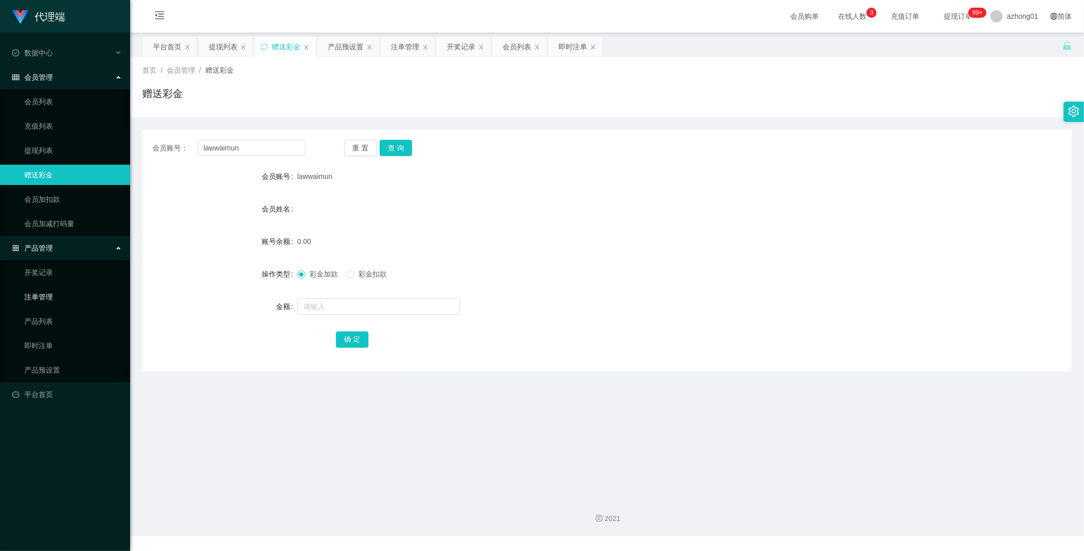
click at [45, 294] on link "注单管理" at bounding box center [73, 297] width 98 height 20
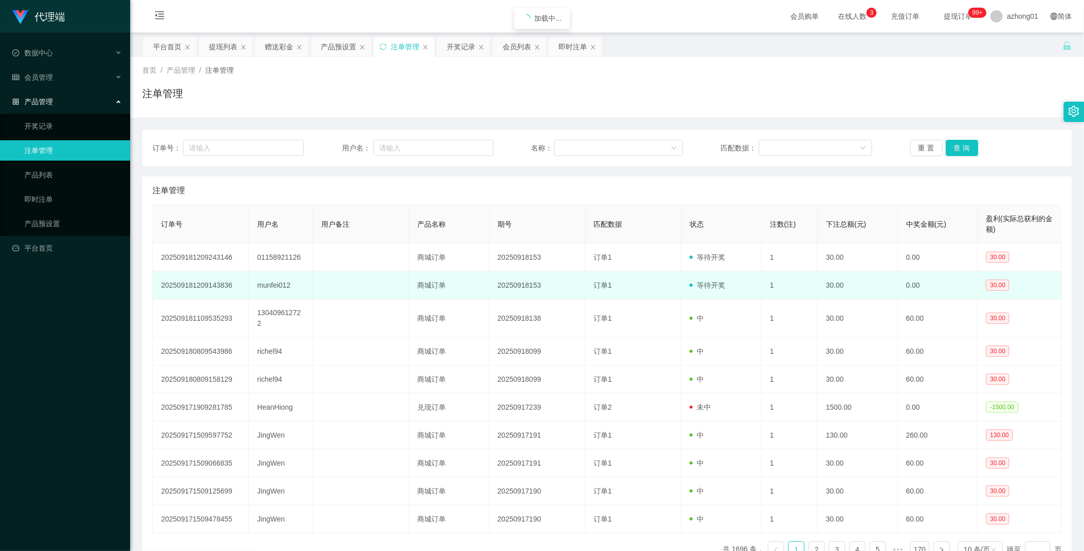
click at [279, 287] on td "munfei012" at bounding box center [281, 285] width 64 height 28
copy td "munfei012"
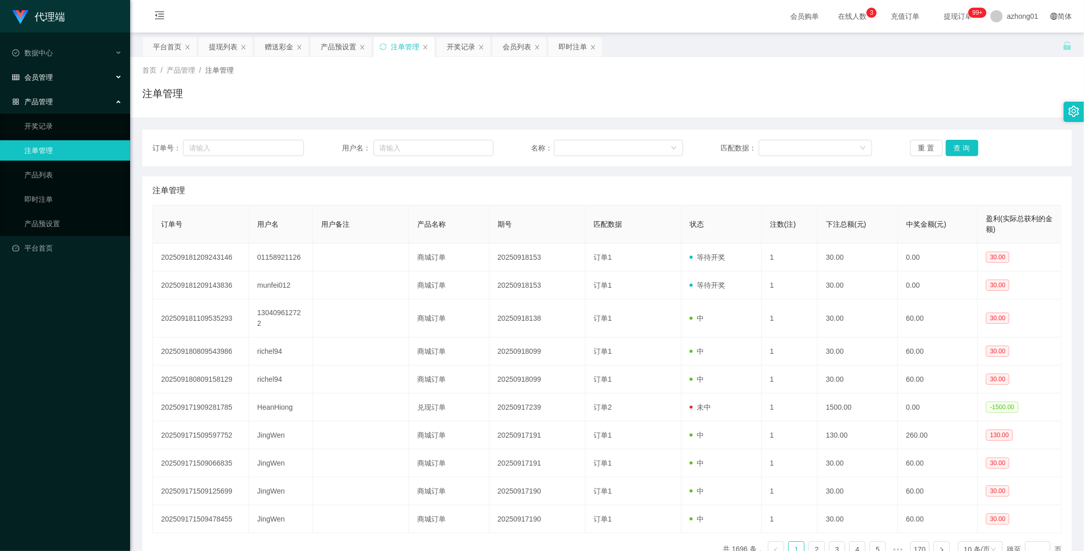
click at [35, 74] on span "会员管理" at bounding box center [32, 77] width 41 height 8
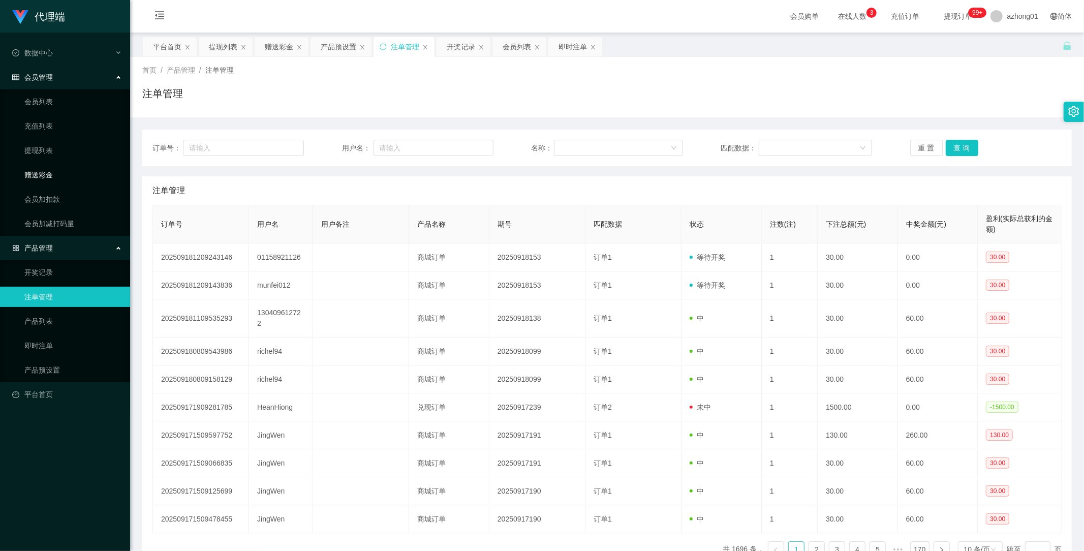
click at [40, 176] on link "赠送彩金" at bounding box center [73, 175] width 98 height 20
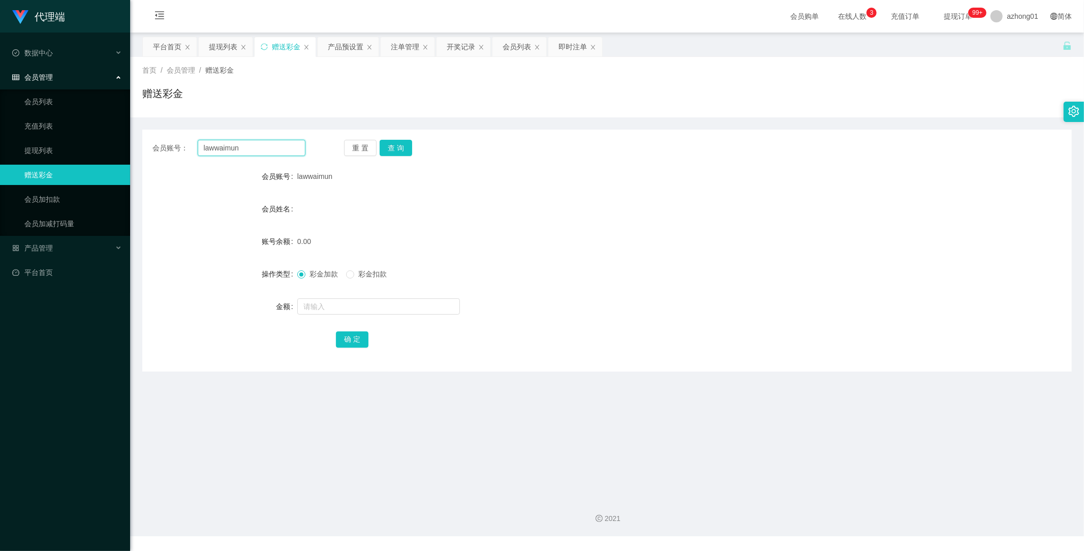
drag, startPoint x: 257, startPoint y: 148, endPoint x: 138, endPoint y: 137, distance: 119.4
click at [138, 137] on main "关闭左侧 关闭右侧 关闭其它 刷新页面 平台首页 提现列表 赠送彩金 产品预设置 注单管理 开奖记录 会员列表 即时注单 首页 / 会员管理 / 赠送彩金 /…" at bounding box center [607, 261] width 954 height 456
paste input "munfei012"
type input "munfei012"
click at [405, 141] on button "查 询" at bounding box center [396, 148] width 33 height 16
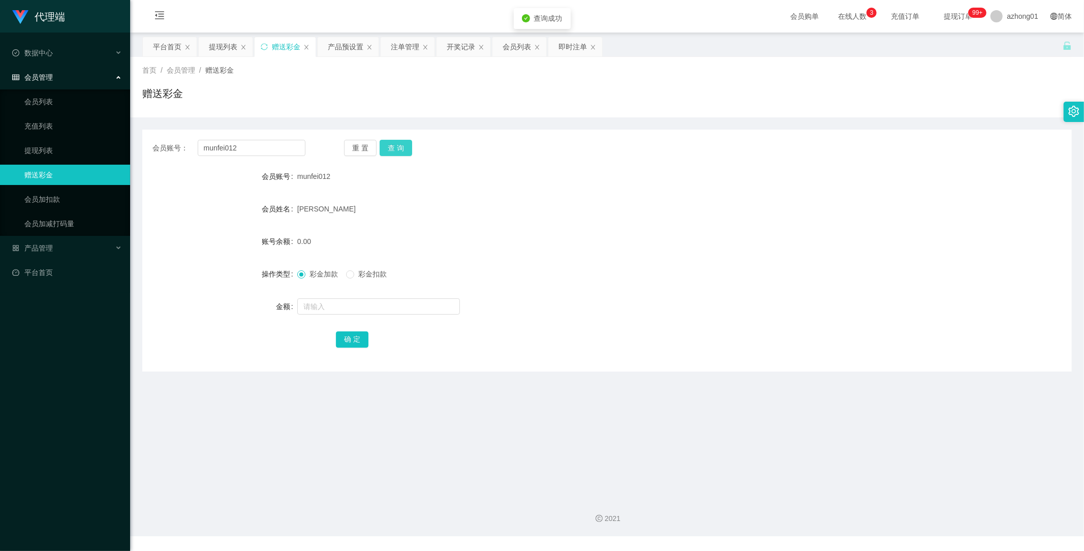
click at [399, 144] on button "查 询" at bounding box center [396, 148] width 33 height 16
click at [42, 146] on link "提现列表" at bounding box center [73, 150] width 98 height 20
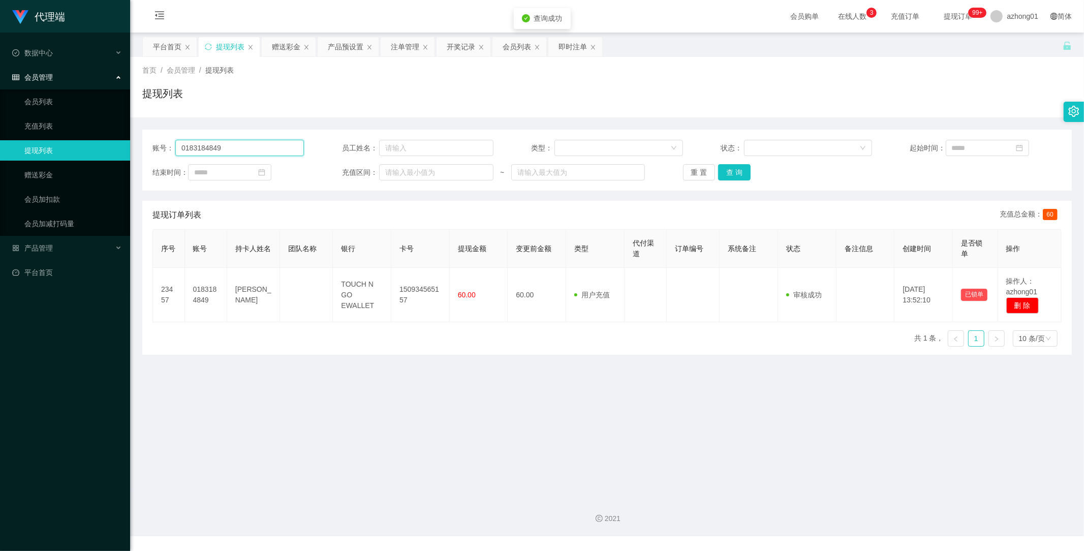
drag, startPoint x: 250, startPoint y: 145, endPoint x: 112, endPoint y: 141, distance: 138.3
click at [111, 141] on section "代理端 数据中心 会员管理 会员列表 充值列表 提现列表 赠送彩金 会员加扣款 会员加减打码量 产品管理 开奖记录 注单管理 产品列表 即时注单 产品预设置 …" at bounding box center [542, 268] width 1084 height 536
paste input "munfei012"
type input "munfei012"
click at [730, 170] on button "查 询" at bounding box center [734, 172] width 33 height 16
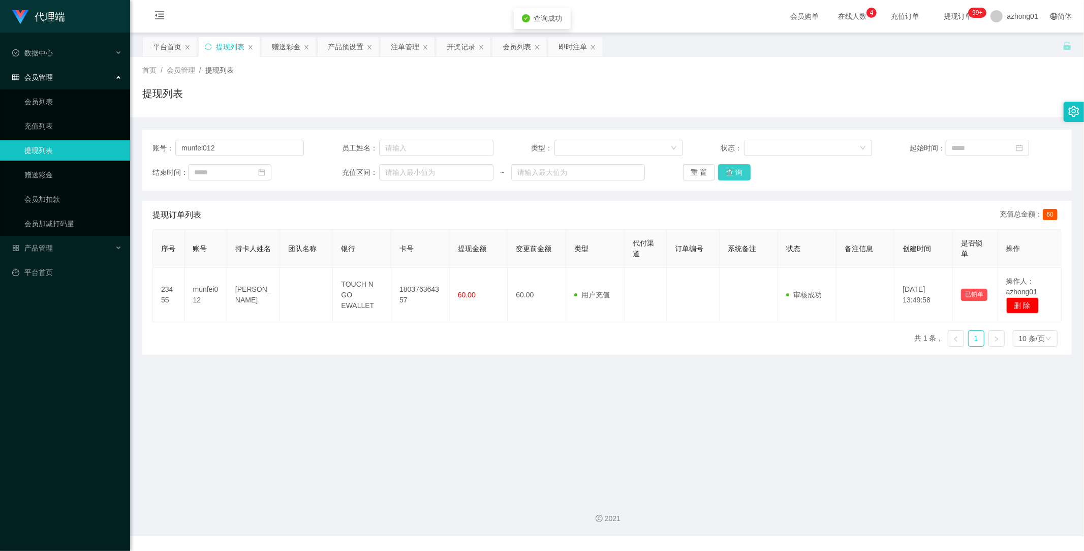
click at [739, 168] on button "查 询" at bounding box center [734, 172] width 33 height 16
click at [48, 175] on link "赠送彩金" at bounding box center [73, 175] width 98 height 20
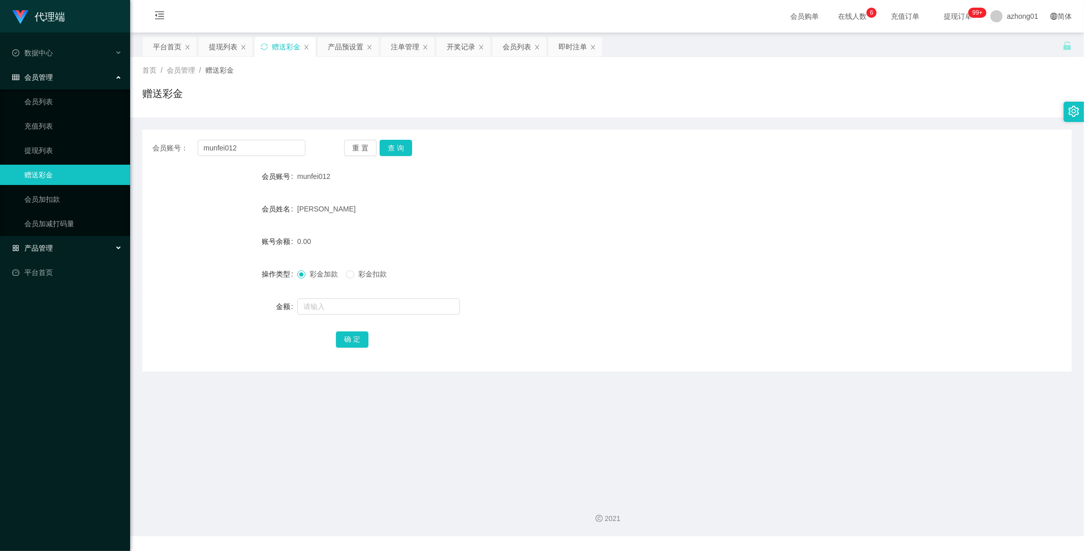
click at [49, 245] on span "产品管理" at bounding box center [32, 248] width 41 height 8
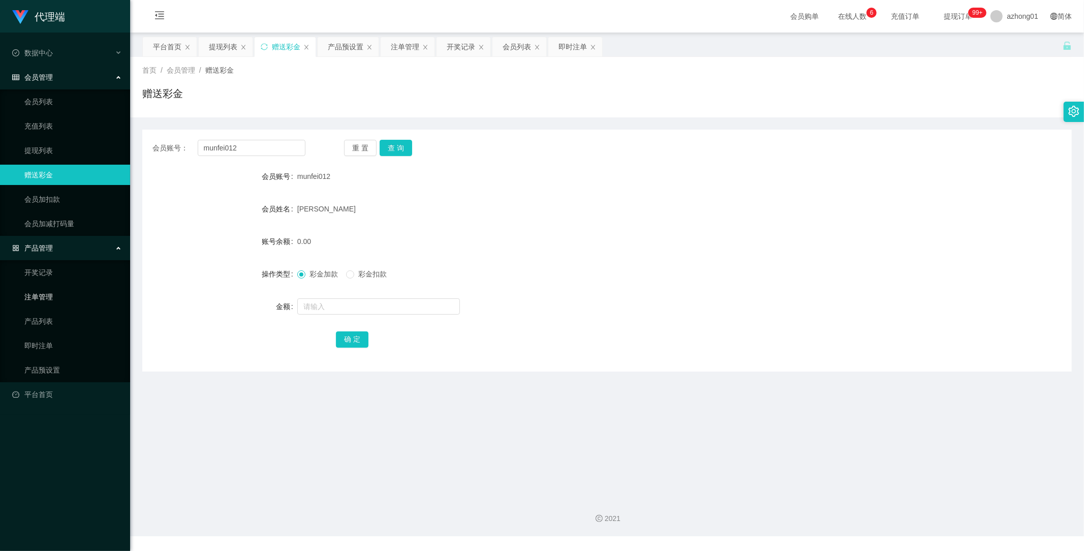
click at [47, 298] on link "注单管理" at bounding box center [73, 297] width 98 height 20
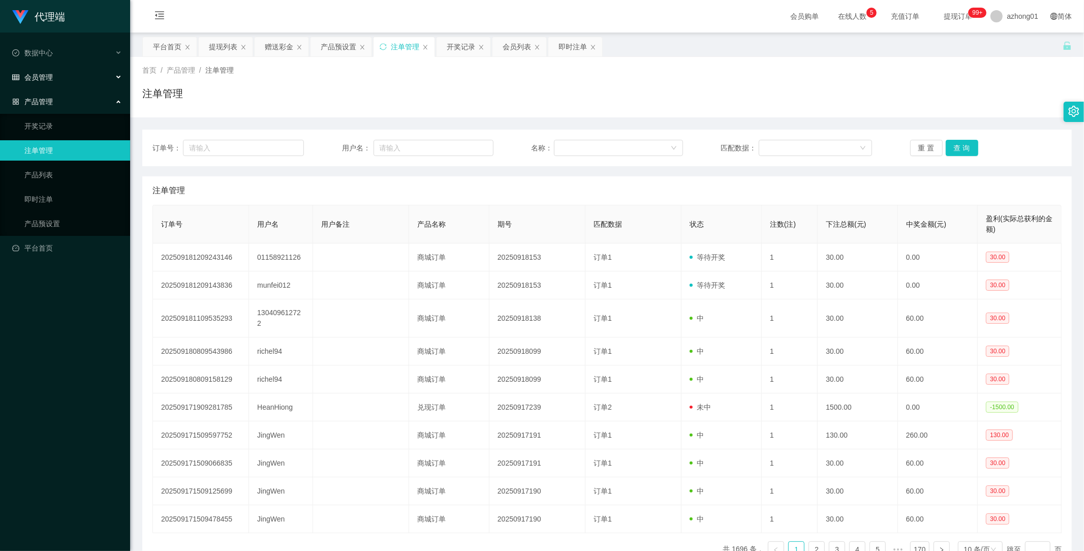
click at [43, 70] on div "会员管理" at bounding box center [65, 77] width 130 height 20
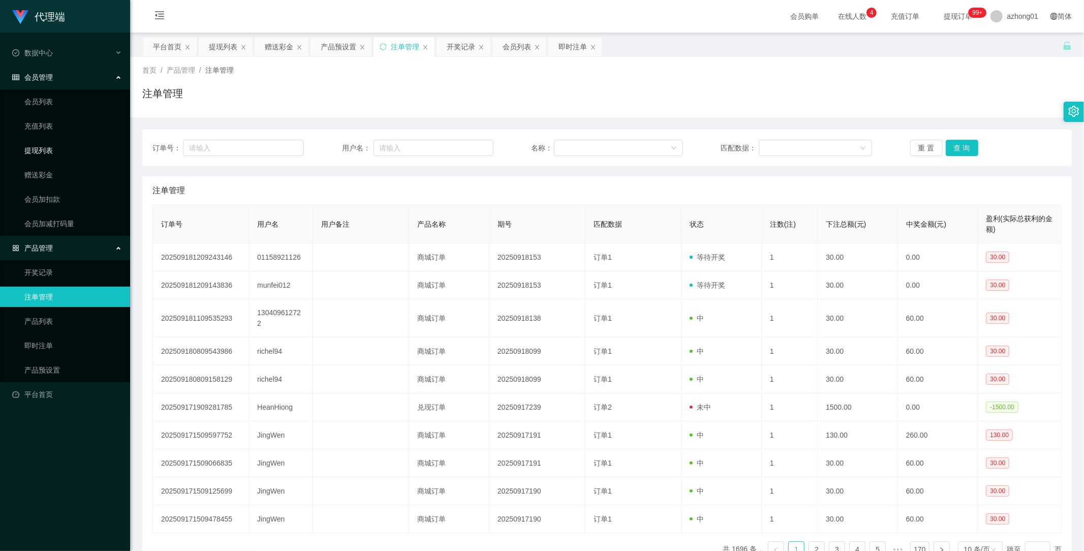
click at [47, 152] on link "提现列表" at bounding box center [73, 150] width 98 height 20
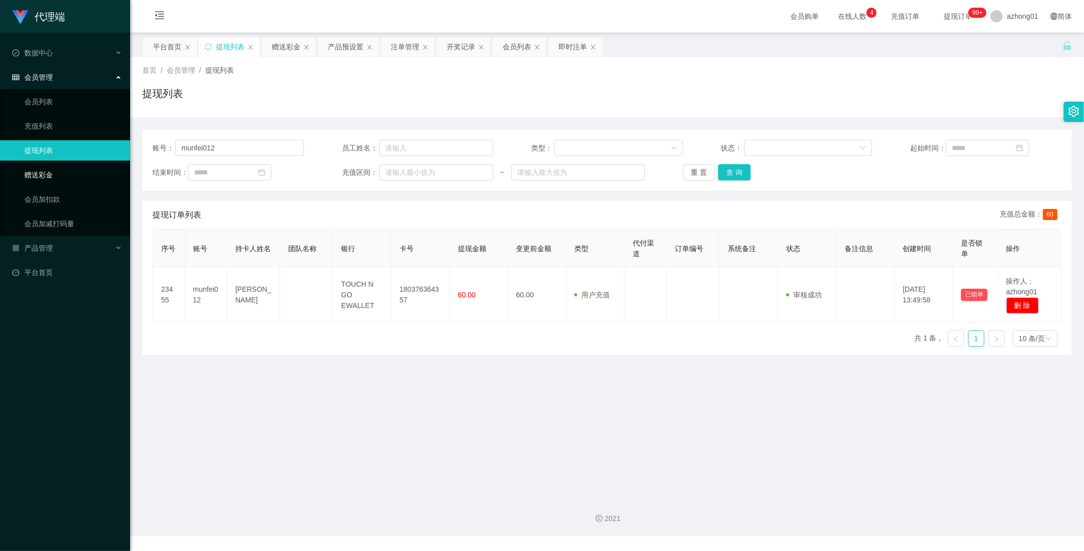
click at [48, 172] on link "赠送彩金" at bounding box center [73, 175] width 98 height 20
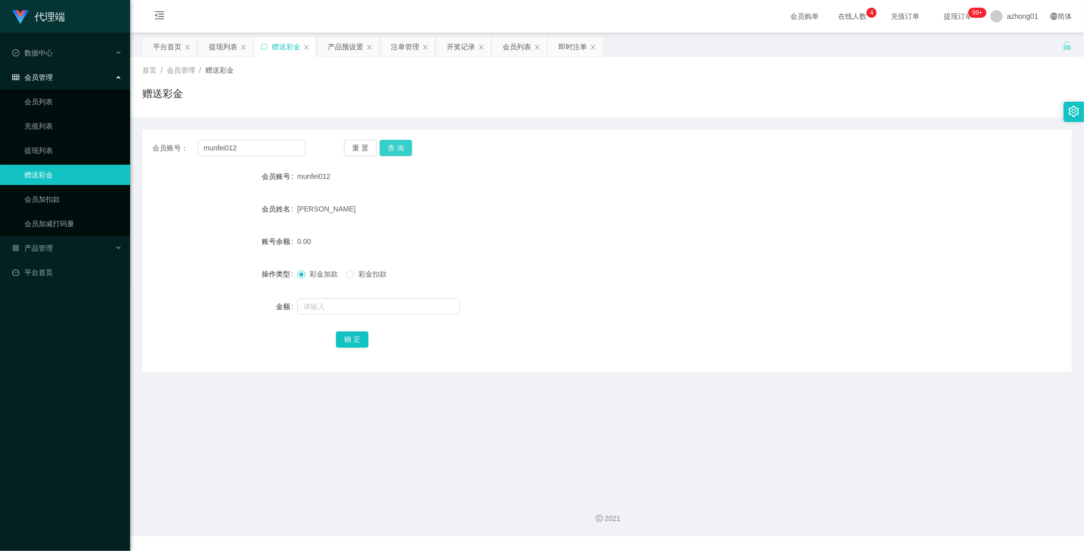
click at [399, 151] on button "查 询" at bounding box center [396, 148] width 33 height 16
drag, startPoint x: 227, startPoint y: 146, endPoint x: 101, endPoint y: 137, distance: 126.8
click at [101, 137] on section "代理端 数据中心 会员管理 会员列表 充值列表 提现列表 赠送彩金 会员加扣款 会员加减打码量 产品管理 开奖记录 注单管理 产品列表 即时注单 产品预设置 …" at bounding box center [542, 268] width 1084 height 536
paste input "lawwaimun"
type input "lawwaimun"
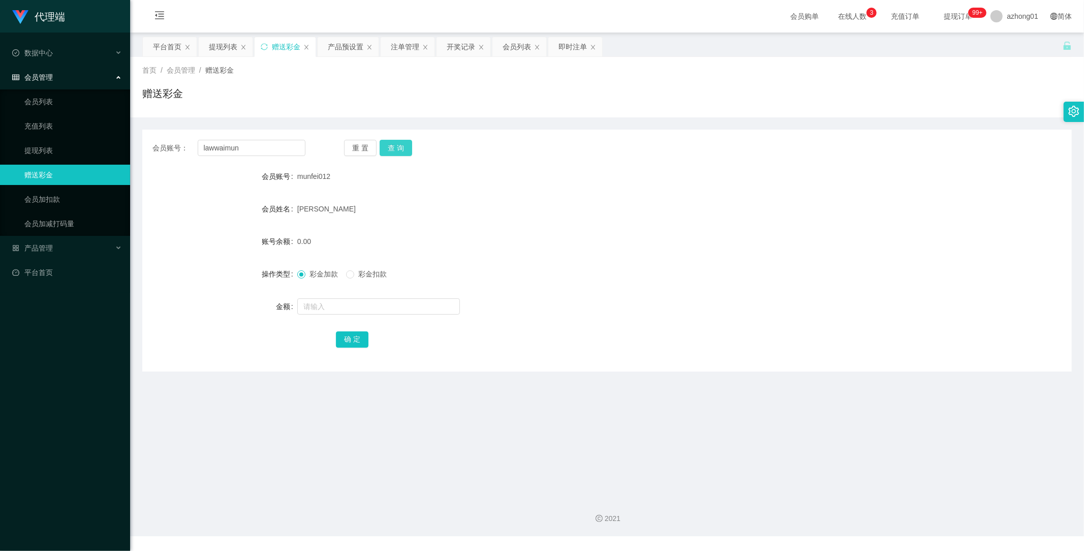
click at [396, 146] on button "查 询" at bounding box center [396, 148] width 33 height 16
click at [404, 146] on button "查 询" at bounding box center [396, 148] width 33 height 16
click at [45, 247] on span "产品管理" at bounding box center [32, 248] width 41 height 8
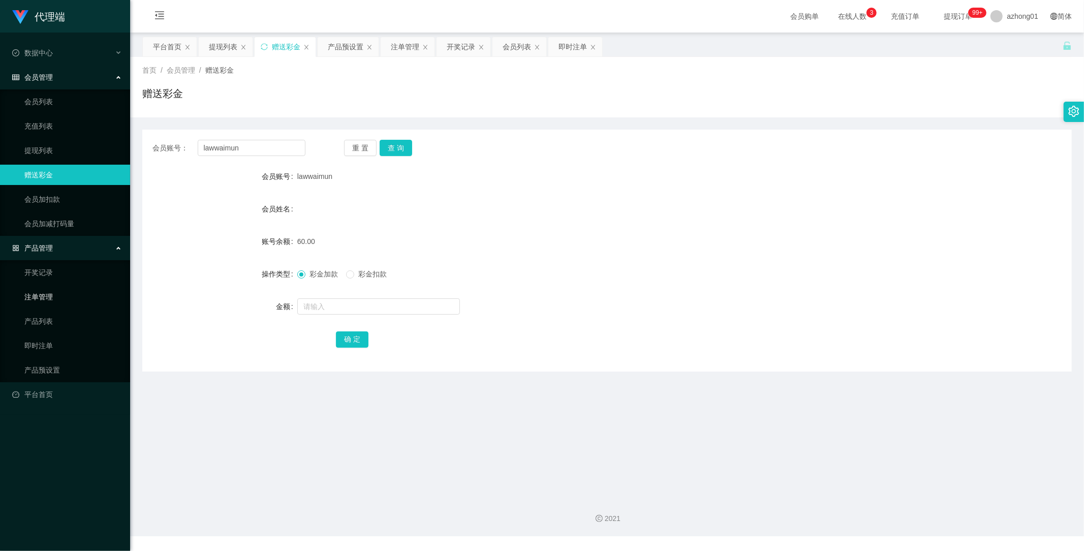
click at [43, 289] on link "注单管理" at bounding box center [73, 297] width 98 height 20
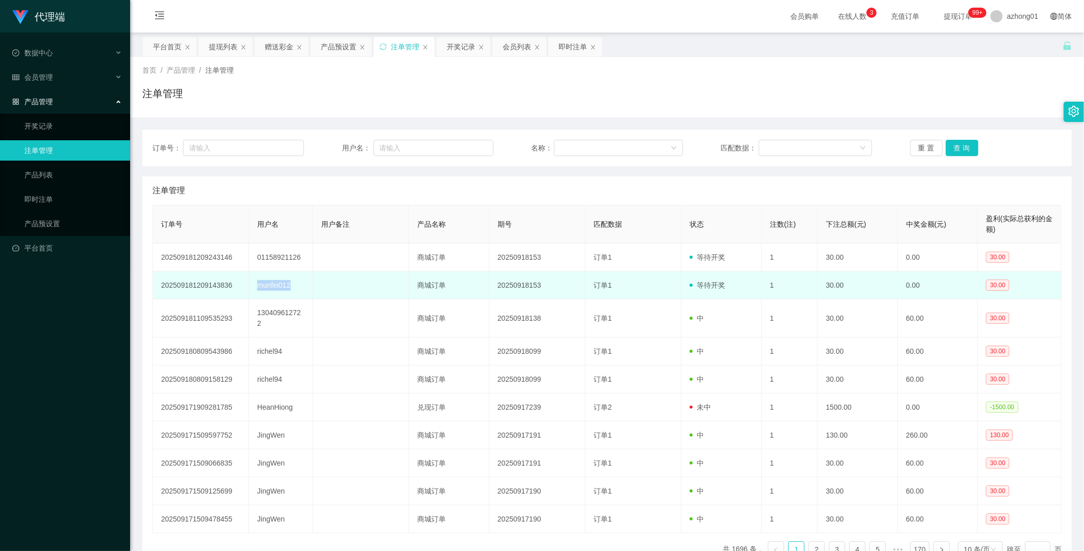
drag, startPoint x: 290, startPoint y: 286, endPoint x: 239, endPoint y: 285, distance: 51.3
click at [239, 285] on tr "202509181209143836 munfei012 商城订单 20250918153 订单1 等待开奖 1 30.00 0.00 30.00" at bounding box center [607, 285] width 909 height 28
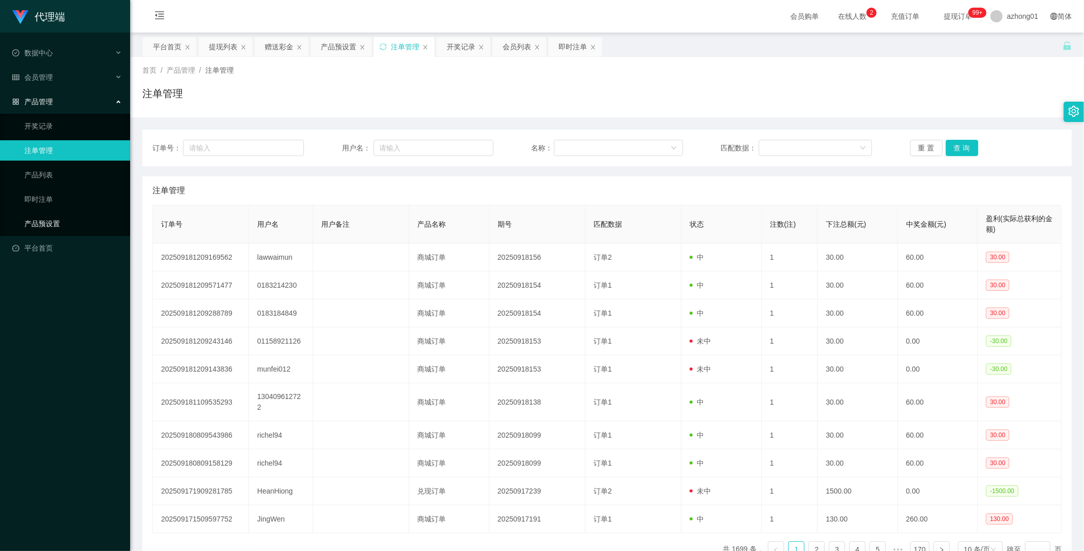
click at [52, 225] on link "产品预设置" at bounding box center [73, 223] width 98 height 20
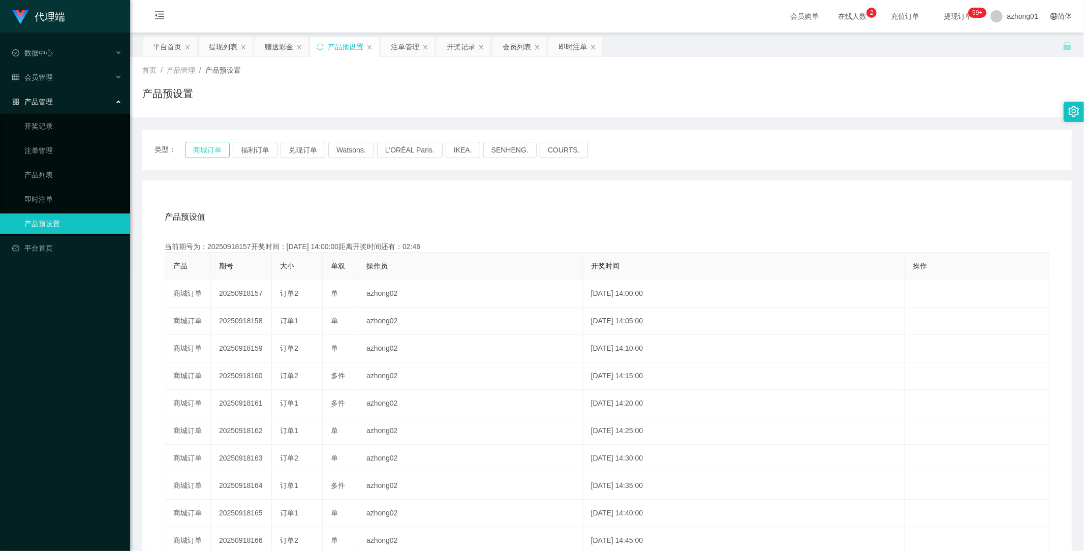
click at [209, 152] on button "商城订单" at bounding box center [207, 150] width 45 height 16
click at [43, 75] on span "会员管理" at bounding box center [32, 77] width 41 height 8
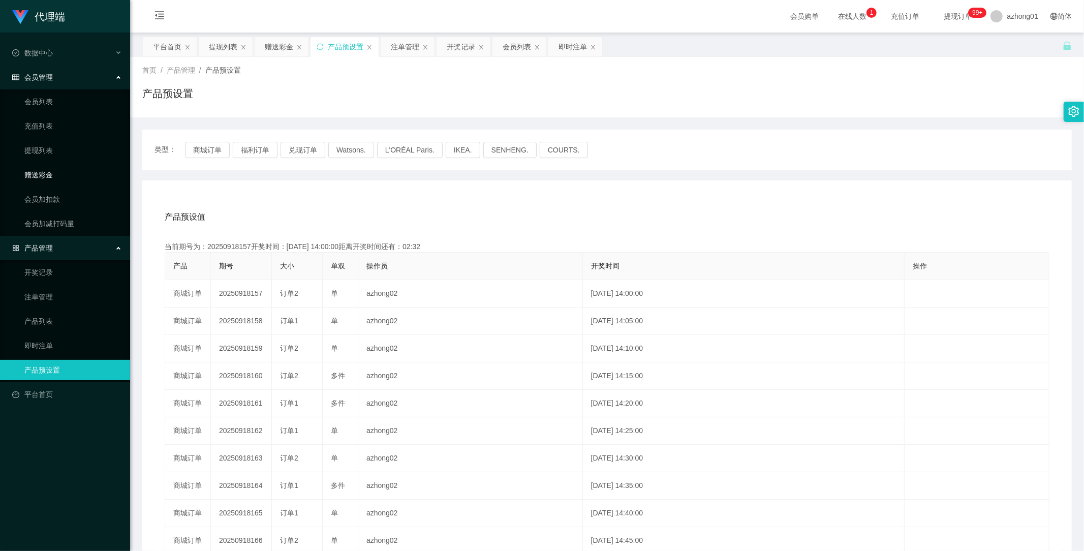
click at [46, 173] on link "赠送彩金" at bounding box center [73, 175] width 98 height 20
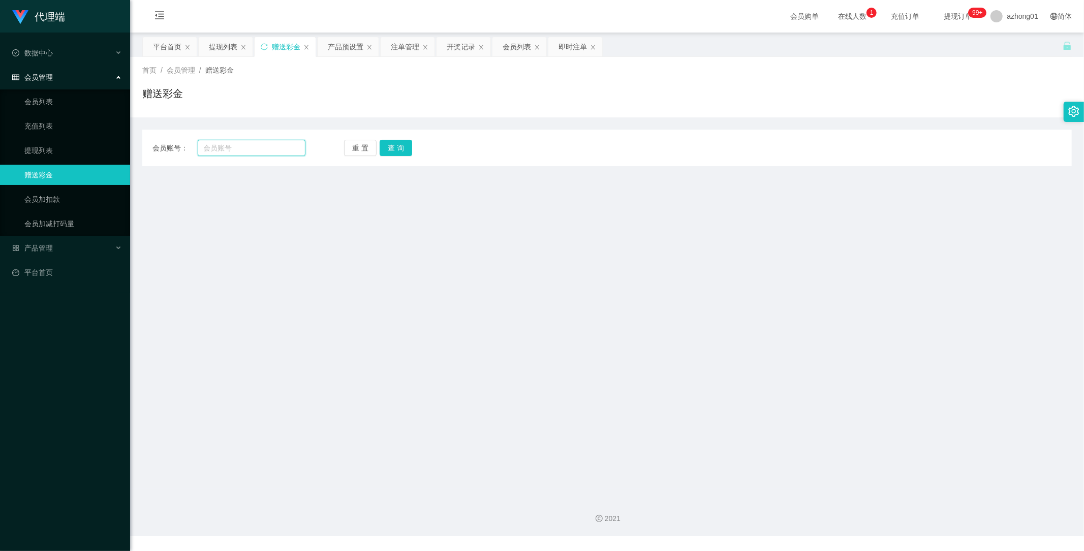
drag, startPoint x: 224, startPoint y: 148, endPoint x: 253, endPoint y: 153, distance: 29.4
click at [224, 148] on input "text" at bounding box center [252, 148] width 108 height 16
paste input "lawwaimun"
type input "lawwaimun"
click at [415, 150] on div "重 置 查 询" at bounding box center [420, 148] width 153 height 16
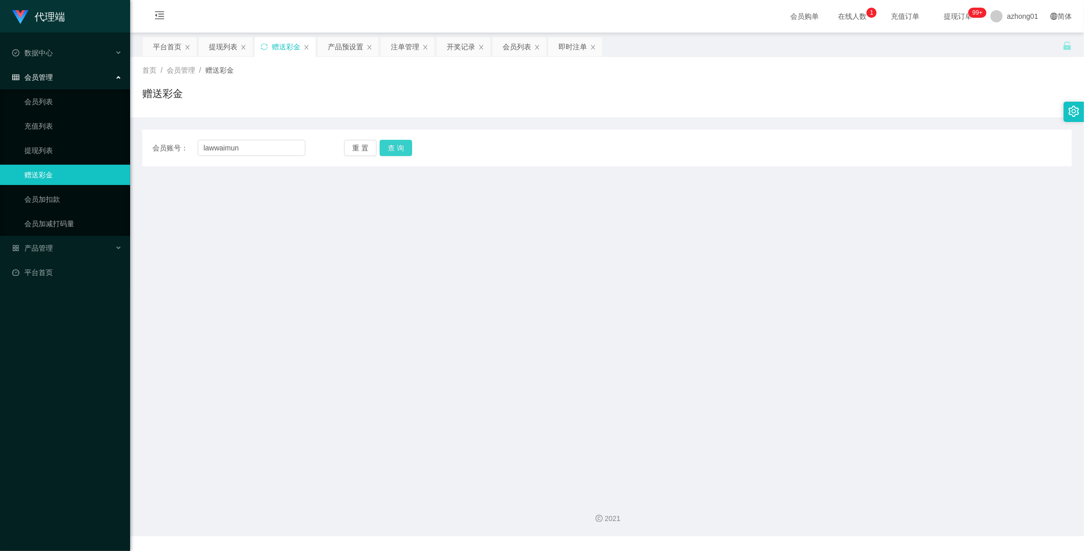
click at [397, 151] on button "查 询" at bounding box center [396, 148] width 33 height 16
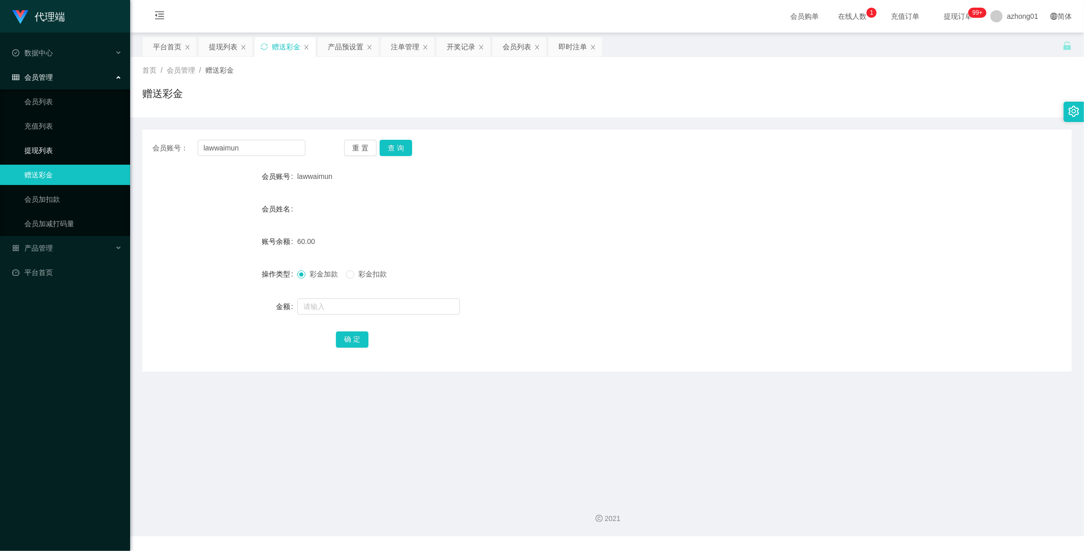
click at [49, 143] on link "提现列表" at bounding box center [73, 150] width 98 height 20
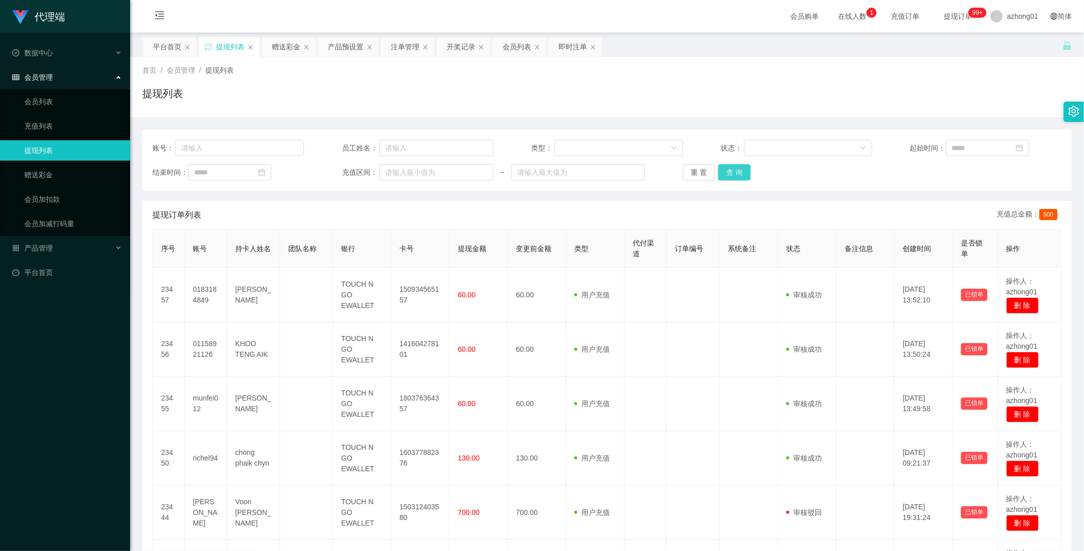
click at [742, 177] on button "查 询" at bounding box center [734, 172] width 33 height 16
click at [730, 174] on button "查 询" at bounding box center [734, 172] width 33 height 16
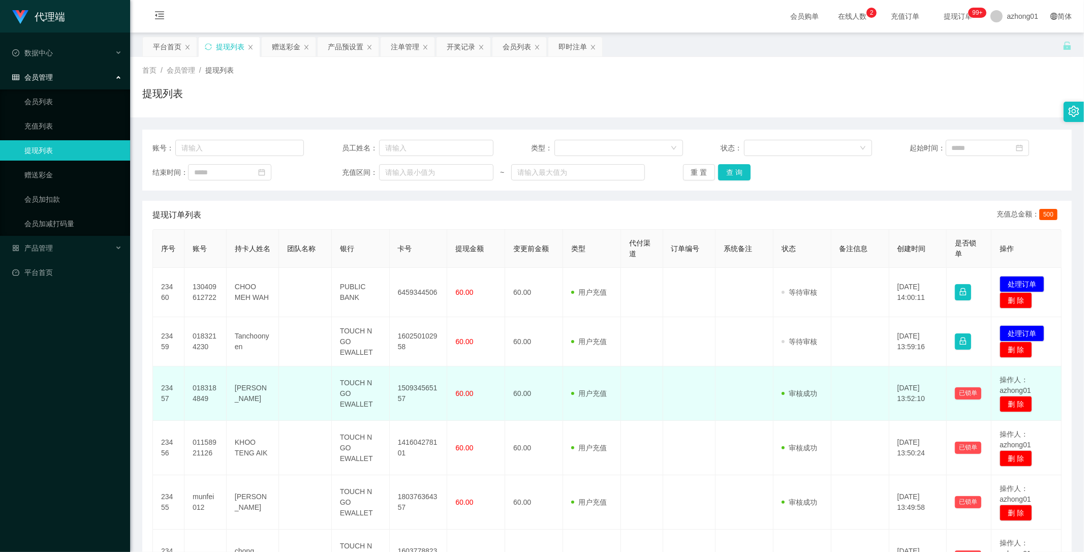
click at [290, 368] on td at bounding box center [305, 393] width 52 height 54
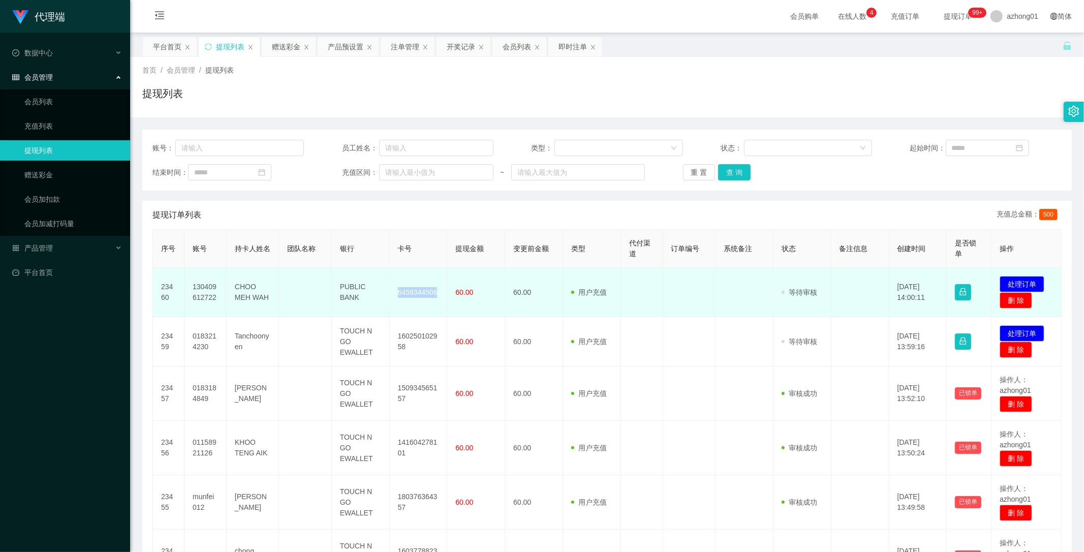
drag, startPoint x: 394, startPoint y: 289, endPoint x: 434, endPoint y: 301, distance: 41.6
click at [434, 301] on td "6459344506" at bounding box center [419, 292] width 58 height 49
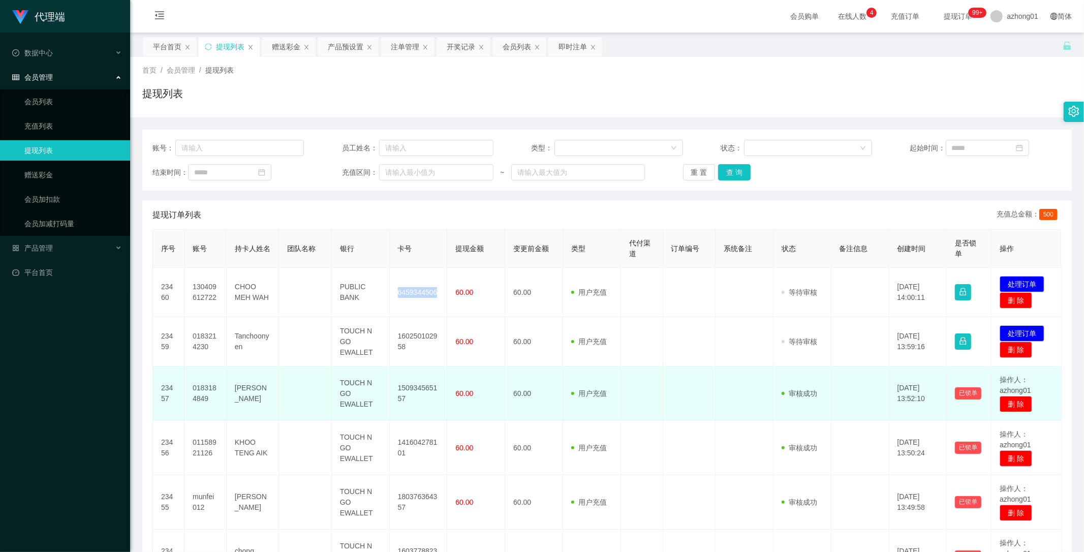
copy td "6459344506"
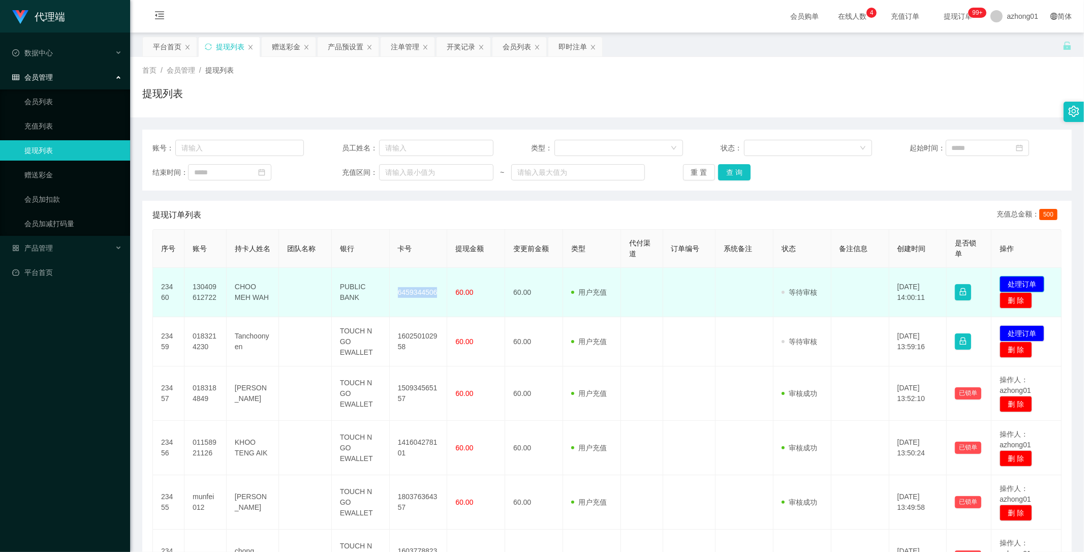
click at [1012, 280] on button "处理订单" at bounding box center [1022, 284] width 45 height 16
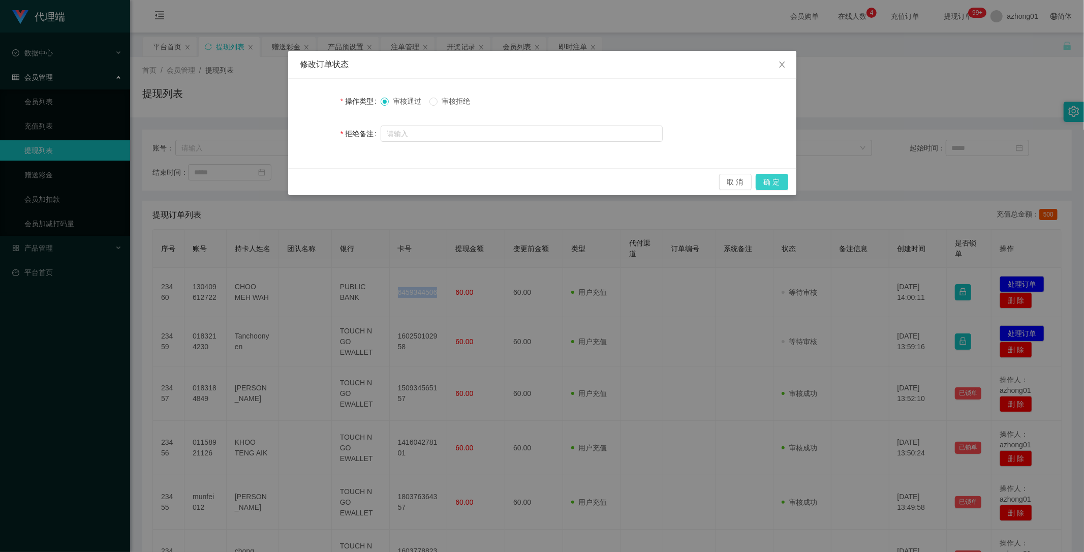
drag, startPoint x: 783, startPoint y: 179, endPoint x: 774, endPoint y: 235, distance: 56.0
click at [784, 180] on button "确 定" at bounding box center [772, 182] width 33 height 16
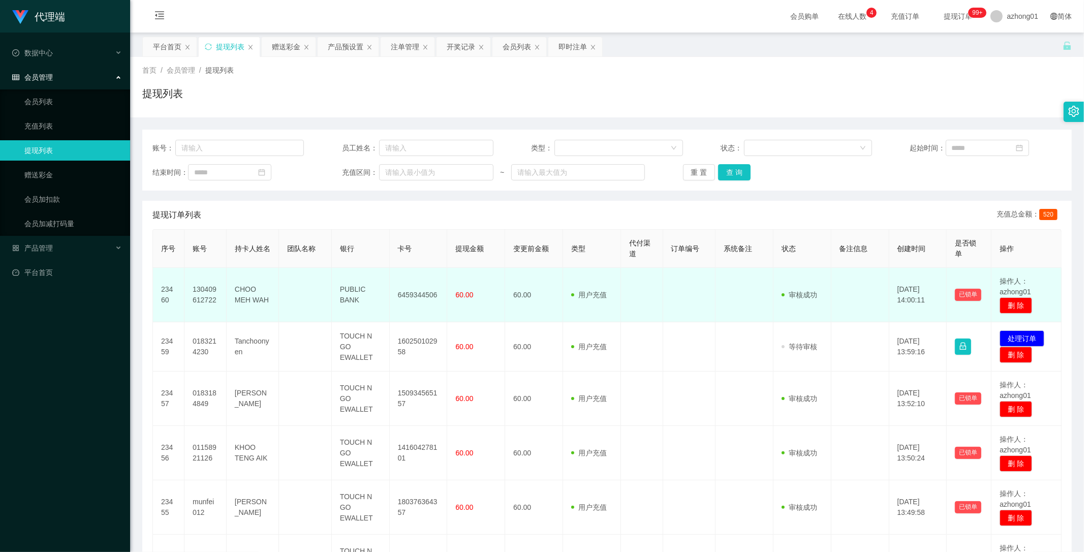
click at [476, 317] on td "60.00" at bounding box center [476, 295] width 58 height 54
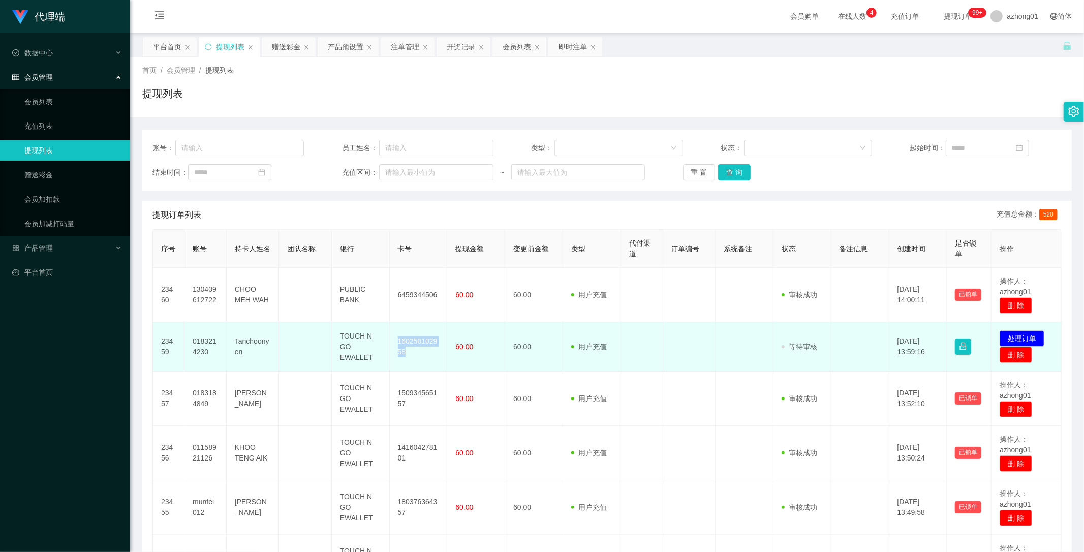
drag, startPoint x: 394, startPoint y: 341, endPoint x: 421, endPoint y: 356, distance: 30.5
click at [421, 356] on td "160250102958" at bounding box center [419, 346] width 58 height 49
copy td "160250102958"
click at [1018, 336] on button "处理订单" at bounding box center [1022, 338] width 45 height 16
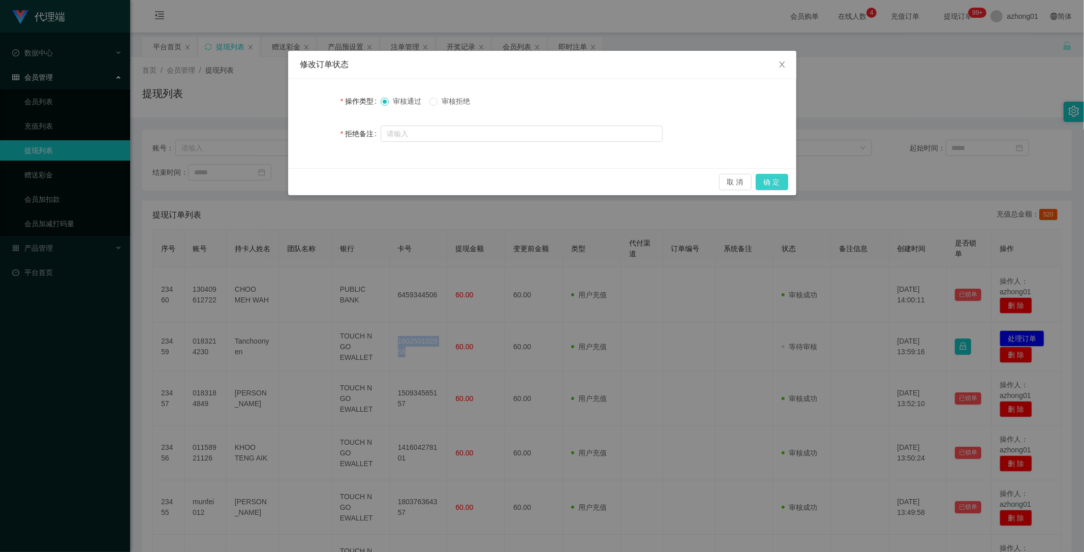
click at [771, 178] on button "确 定" at bounding box center [772, 182] width 33 height 16
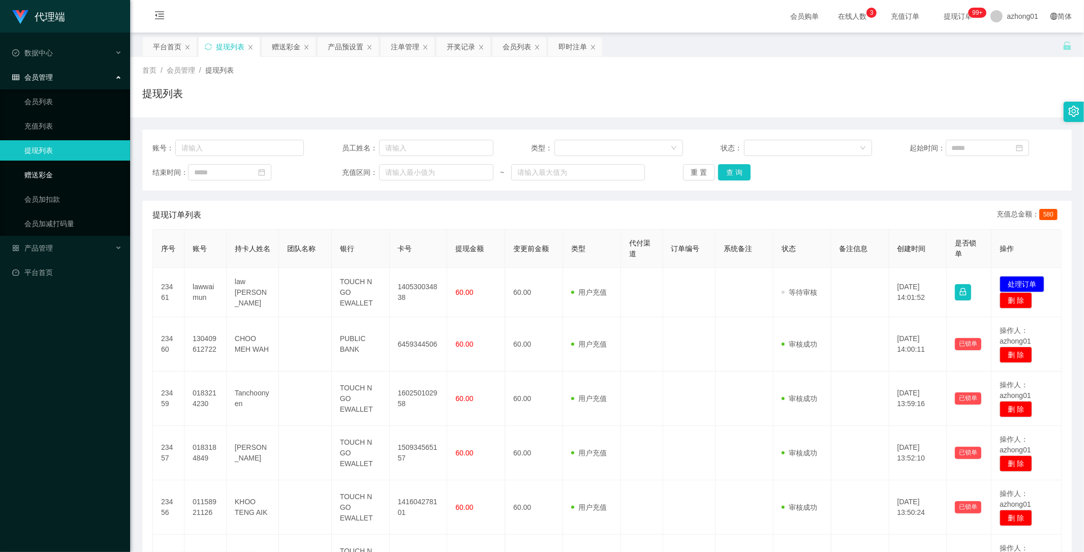
drag, startPoint x: 41, startPoint y: 170, endPoint x: 49, endPoint y: 175, distance: 9.9
click at [41, 170] on link "赠送彩金" at bounding box center [73, 175] width 98 height 20
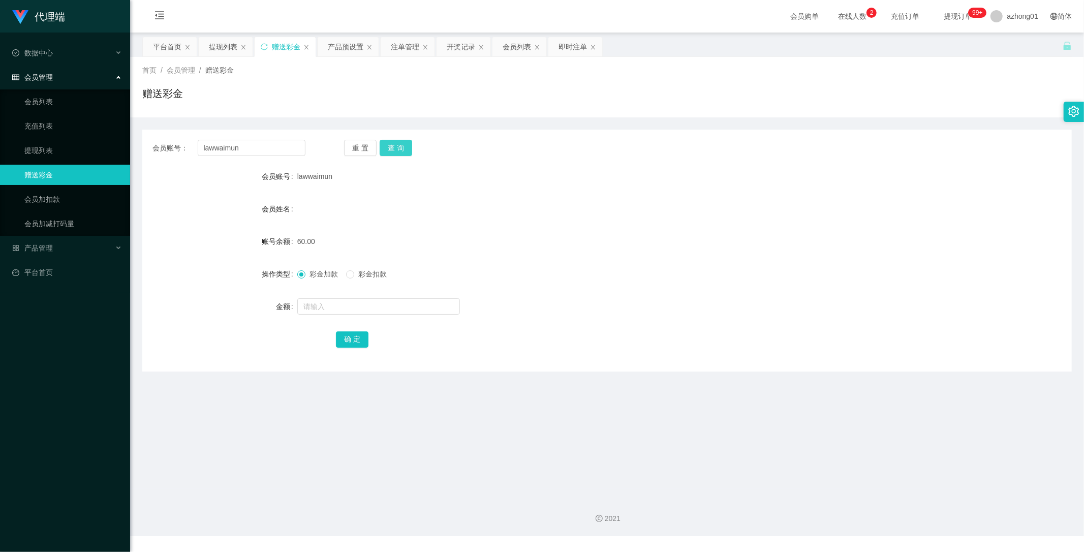
click at [399, 146] on button "查 询" at bounding box center [396, 148] width 33 height 16
click at [37, 150] on link "提现列表" at bounding box center [73, 150] width 98 height 20
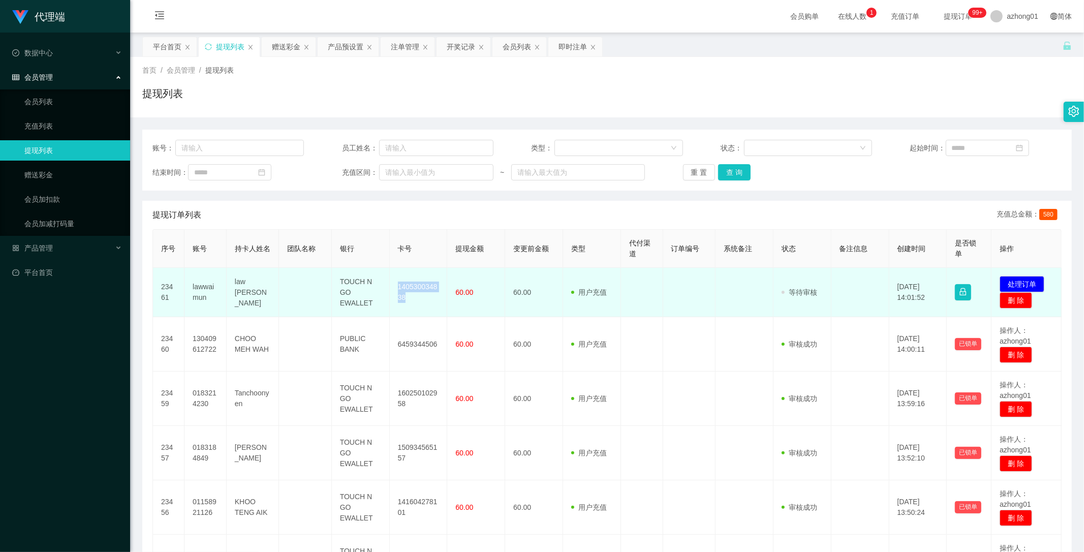
drag, startPoint x: 393, startPoint y: 283, endPoint x: 444, endPoint y: 314, distance: 60.0
click at [439, 310] on td "140530034838" at bounding box center [419, 292] width 58 height 49
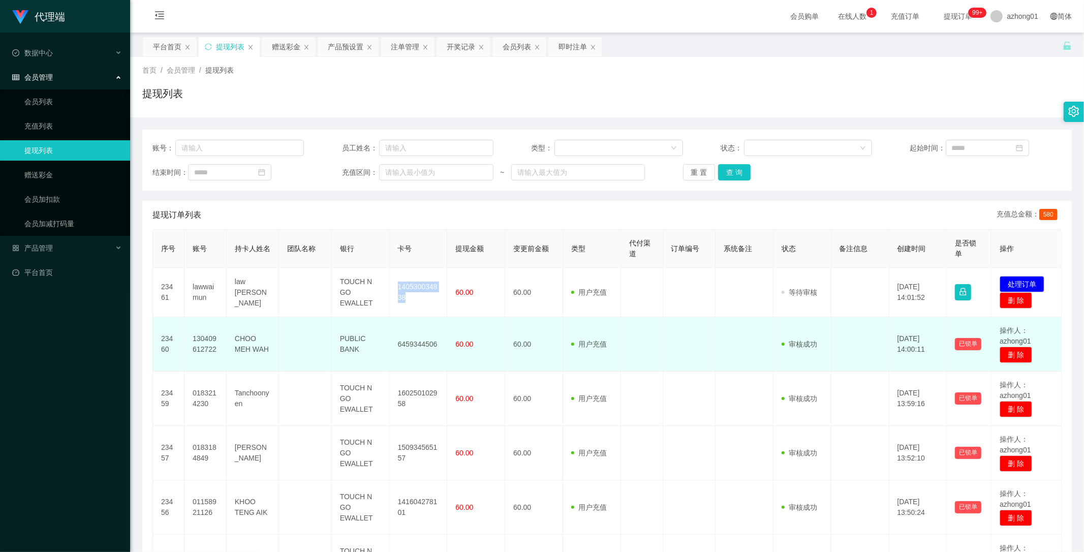
copy td "140530034838"
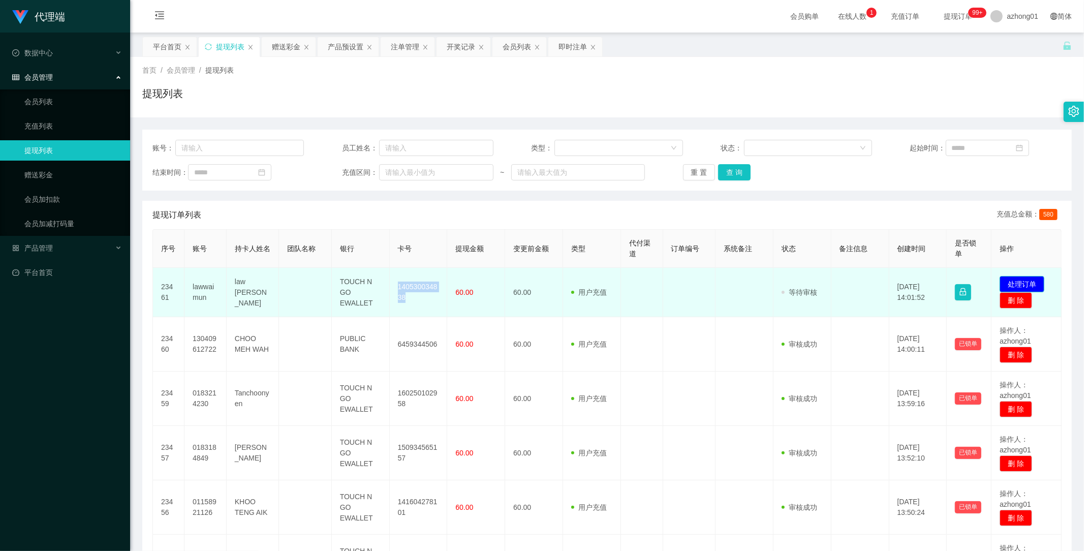
click at [1010, 282] on button "处理订单" at bounding box center [1022, 284] width 45 height 16
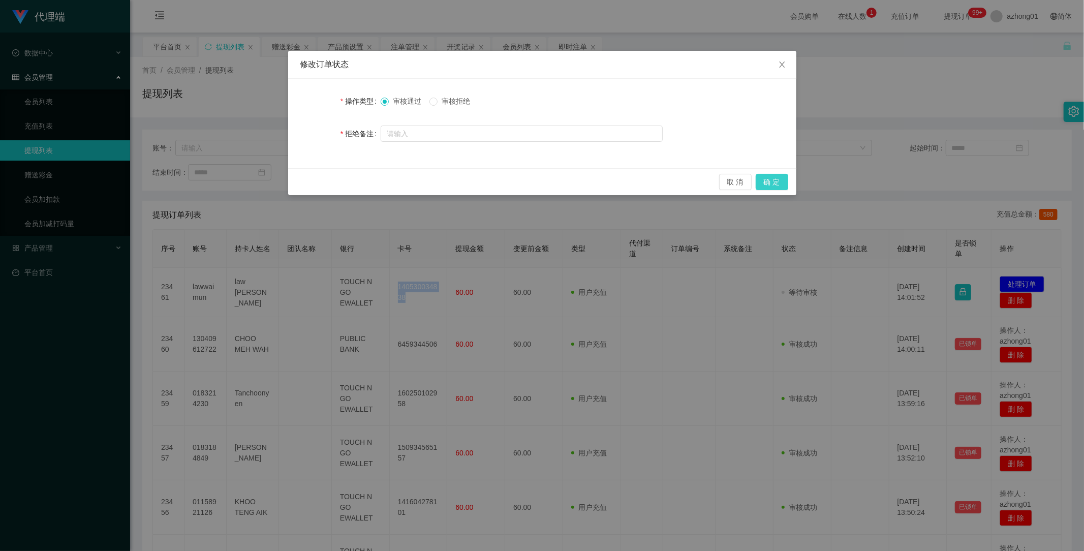
click at [774, 176] on button "确 定" at bounding box center [772, 182] width 33 height 16
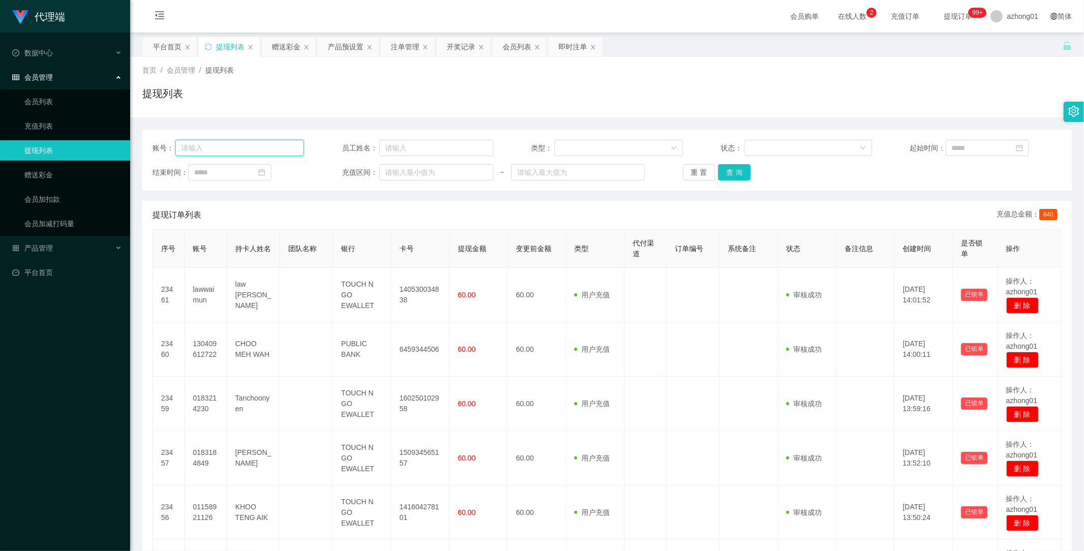
click at [253, 151] on input "text" at bounding box center [239, 148] width 129 height 16
paste input "130409612722"
type input "130409612722"
click at [738, 170] on button "查 询" at bounding box center [734, 172] width 33 height 16
